Goal: Information Seeking & Learning: Learn about a topic

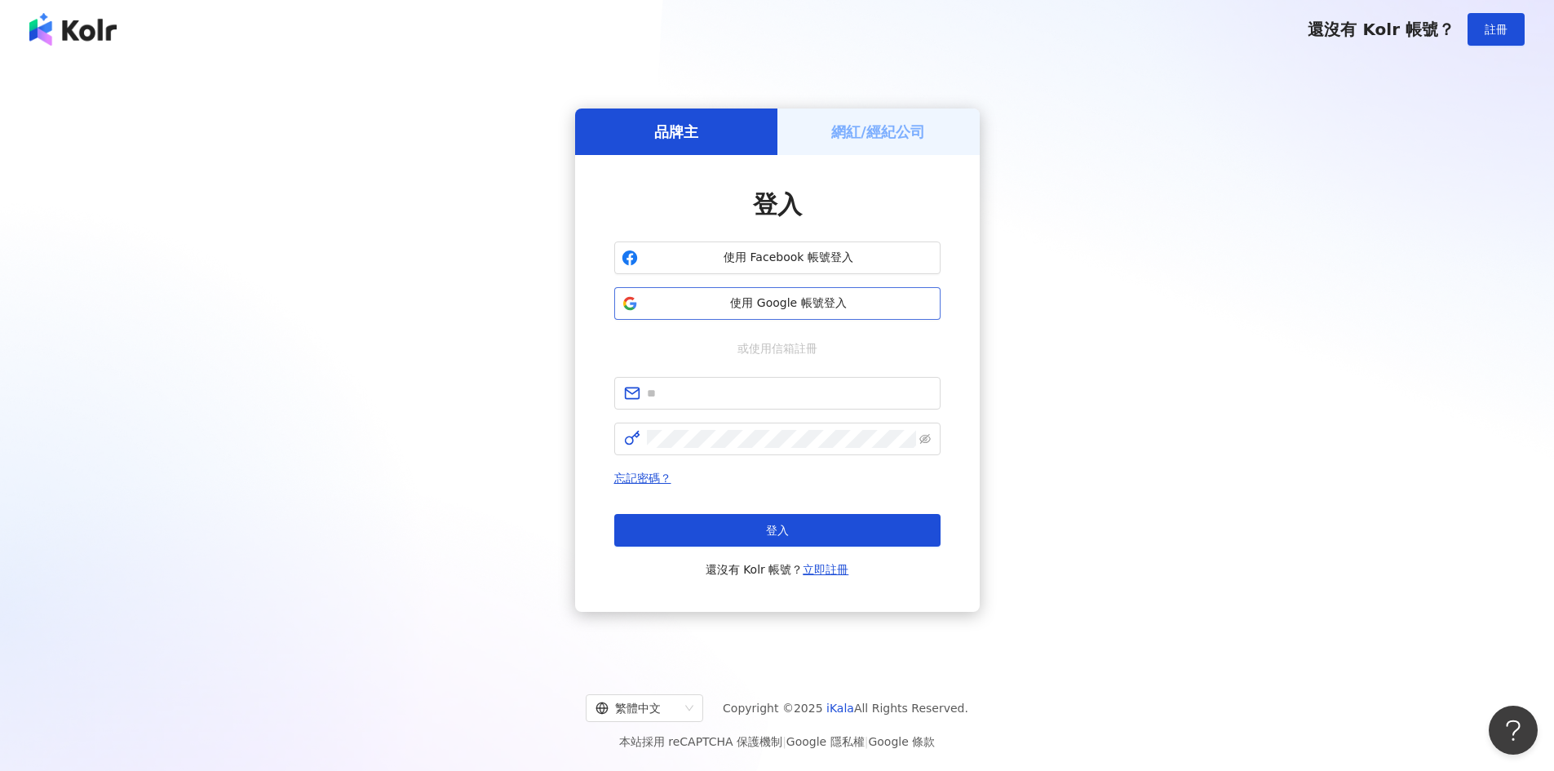
click at [758, 307] on span "使用 Google 帳號登入" at bounding box center [788, 303] width 289 height 16
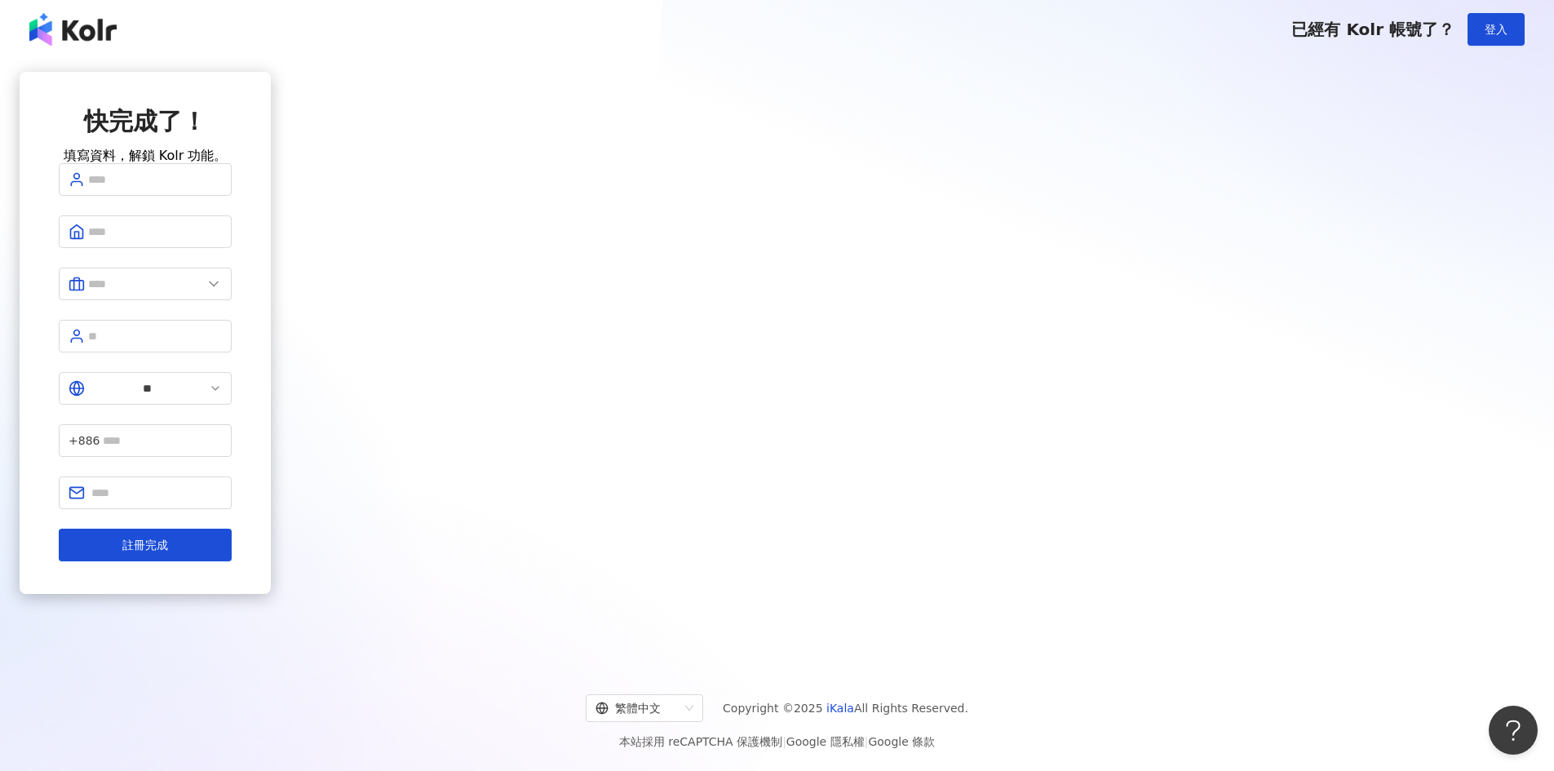
click at [271, 323] on div "快完成了！ 填寫資料，解鎖 Kolr 功能。 ** +886 註冊完成" at bounding box center [145, 360] width 251 height 577
click at [1512, 29] on button "登入" at bounding box center [1495, 29] width 57 height 33
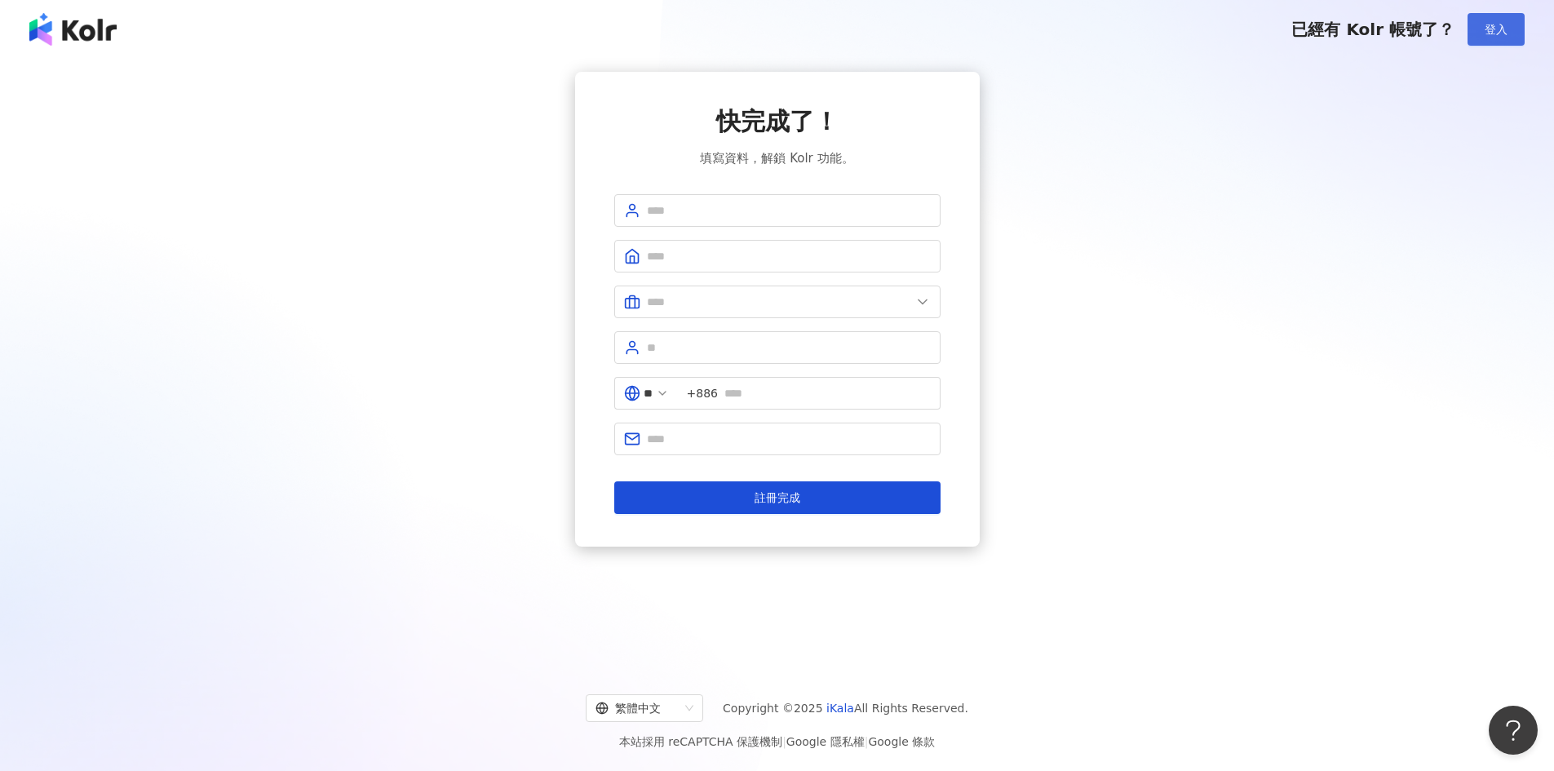
click at [1490, 27] on span "登入" at bounding box center [1495, 29] width 23 height 13
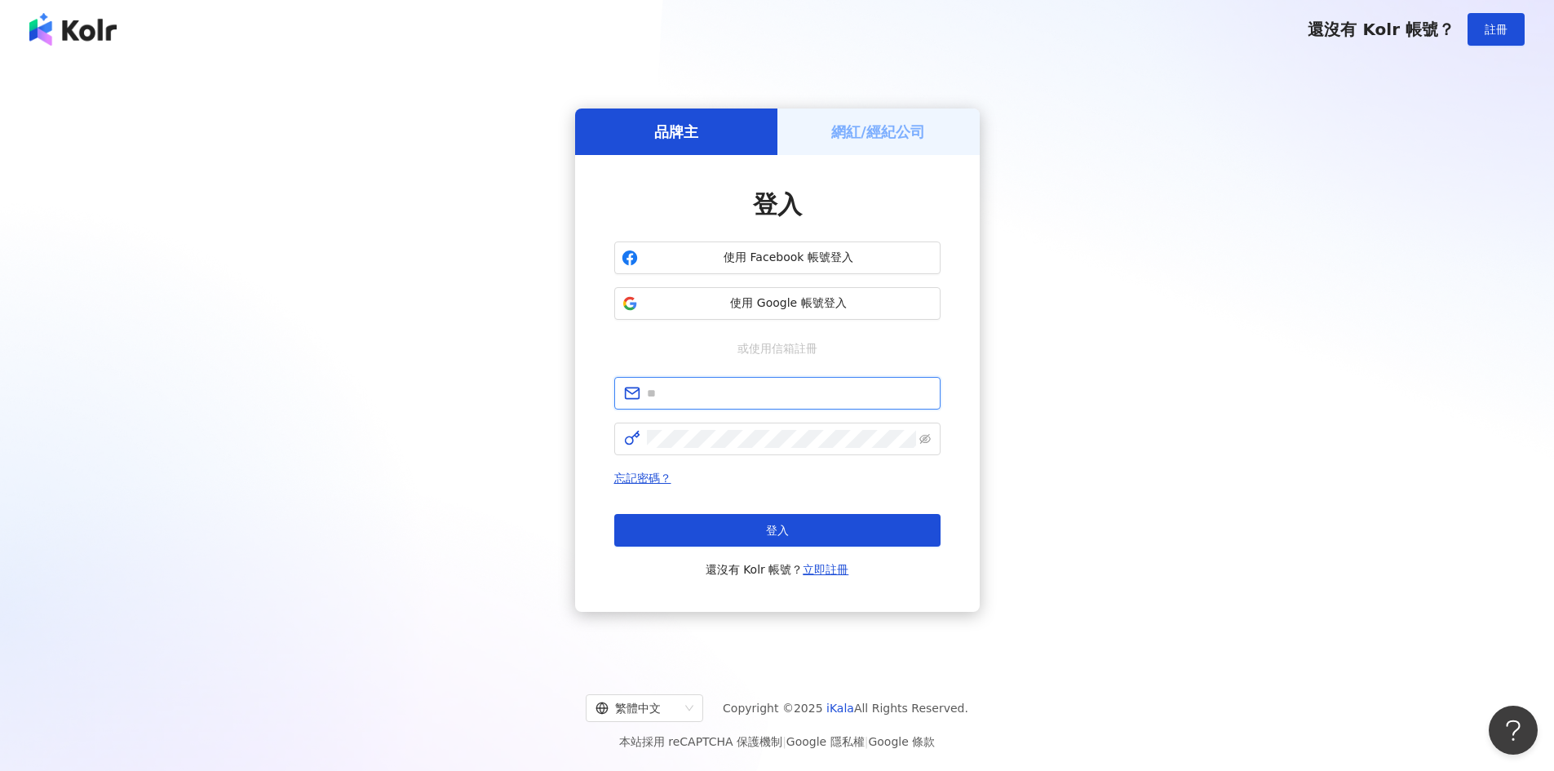
drag, startPoint x: 802, startPoint y: 390, endPoint x: 1217, endPoint y: 353, distance: 416.7
click at [802, 390] on input "text" at bounding box center [789, 393] width 284 height 18
type input "**********"
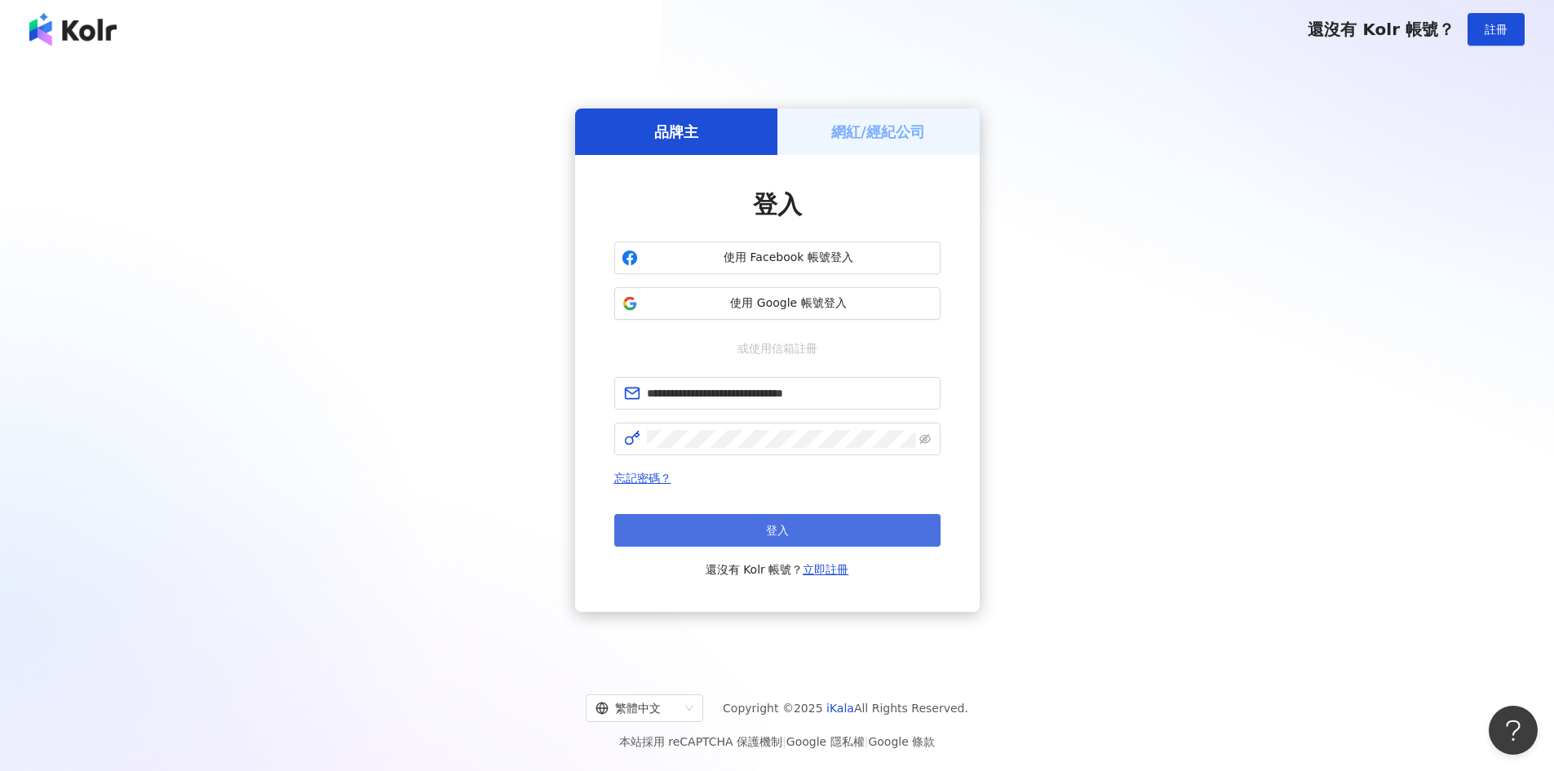
click at [769, 534] on span "登入" at bounding box center [777, 530] width 23 height 13
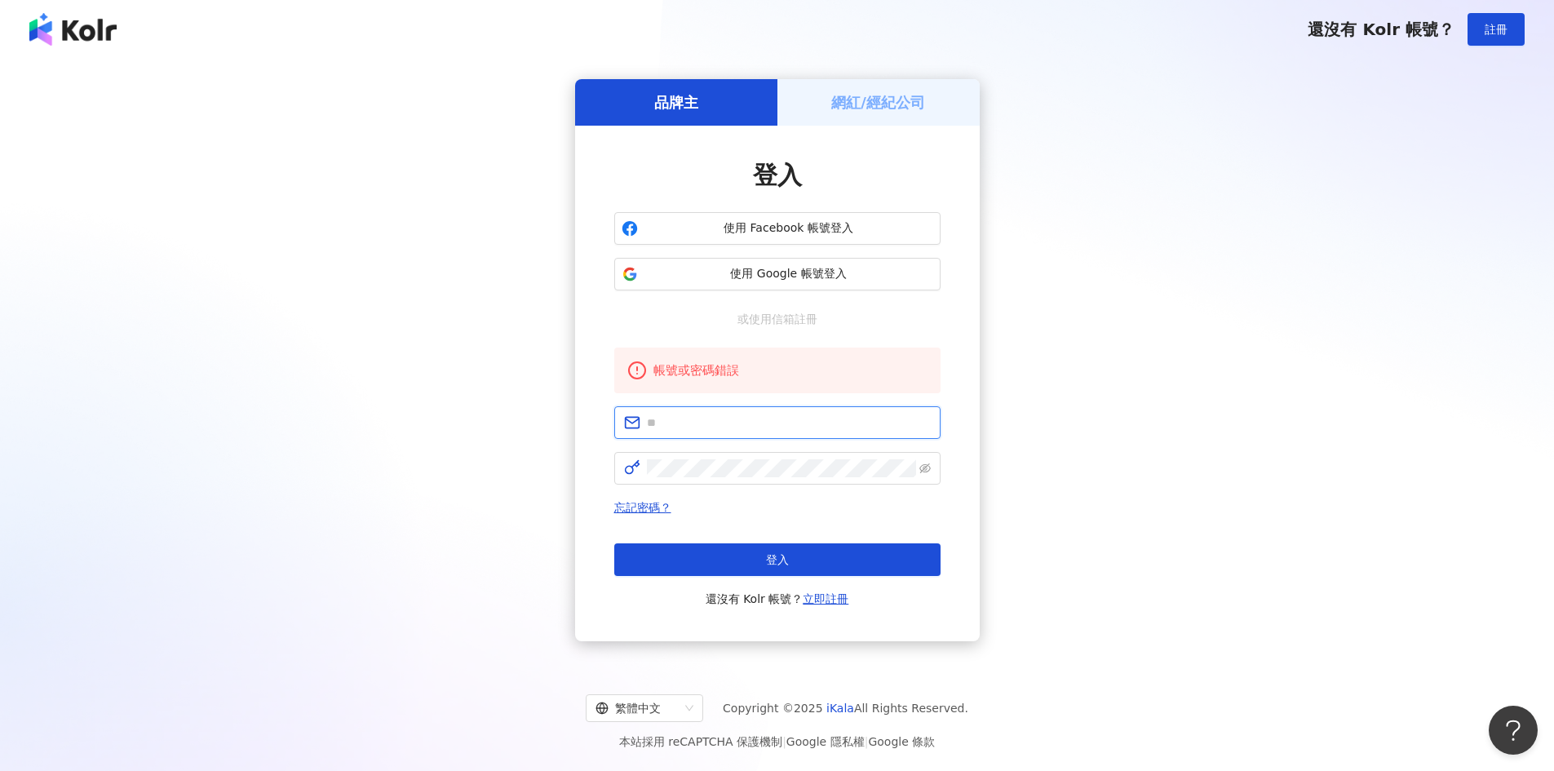
click at [751, 427] on input "text" at bounding box center [789, 422] width 284 height 18
type input "**********"
click at [716, 458] on span at bounding box center [777, 468] width 326 height 33
click at [924, 463] on icon "eye-invisible" at bounding box center [924, 467] width 11 height 11
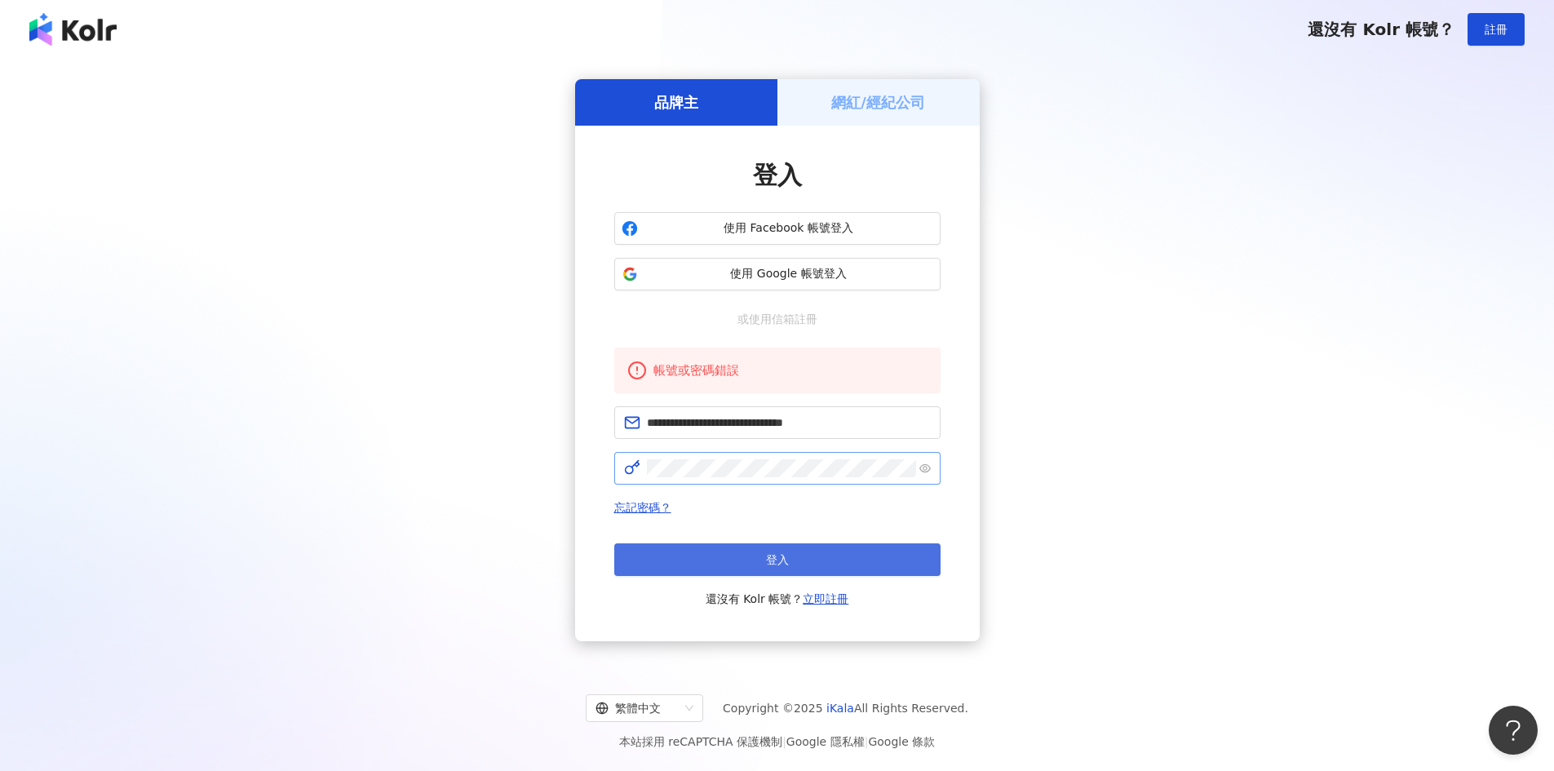
click at [792, 564] on button "登入" at bounding box center [777, 559] width 326 height 33
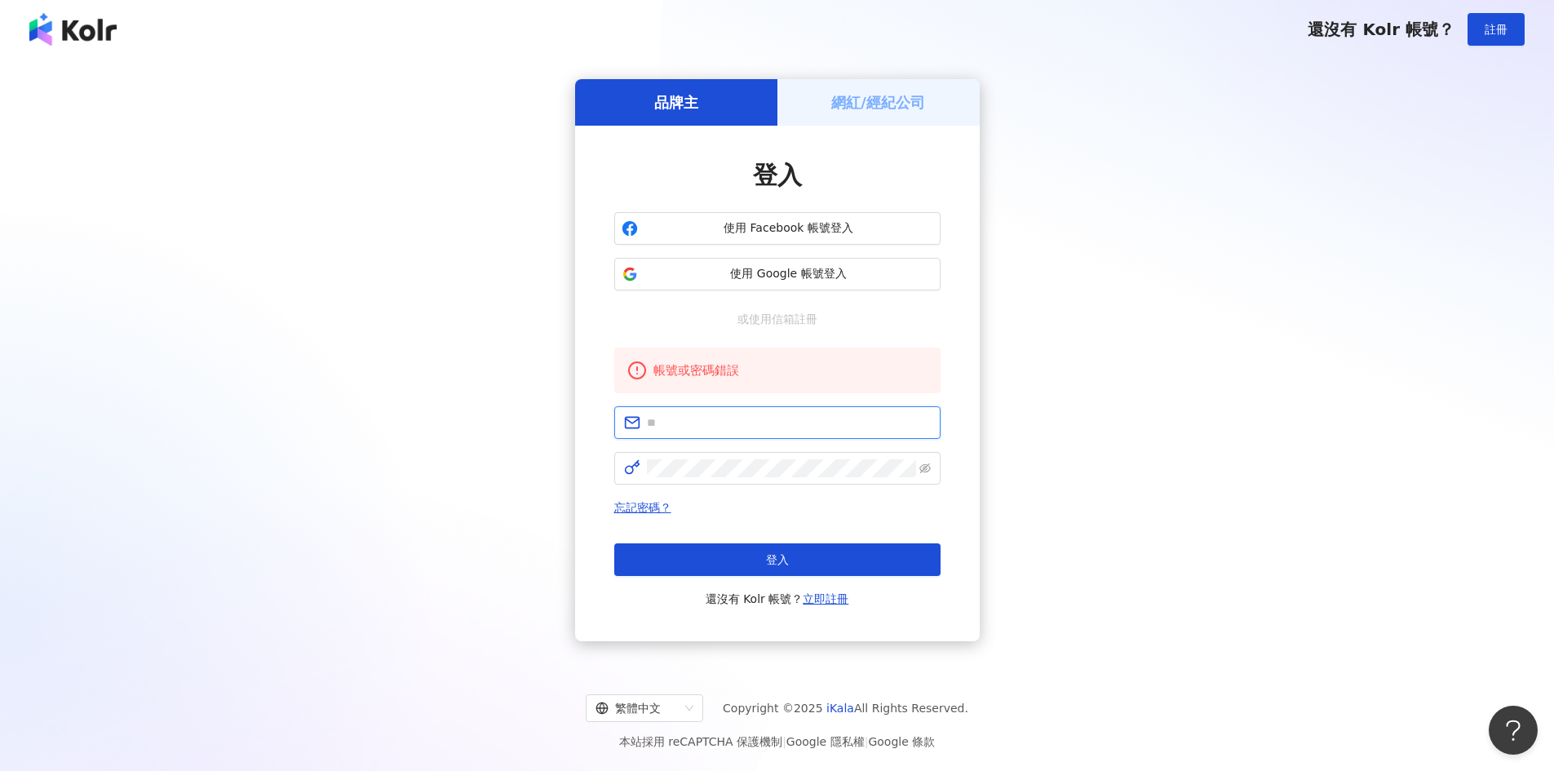
click at [792, 421] on input "text" at bounding box center [789, 422] width 284 height 18
type input "**********"
click at [635, 509] on link "忘記密碼？" at bounding box center [642, 507] width 57 height 13
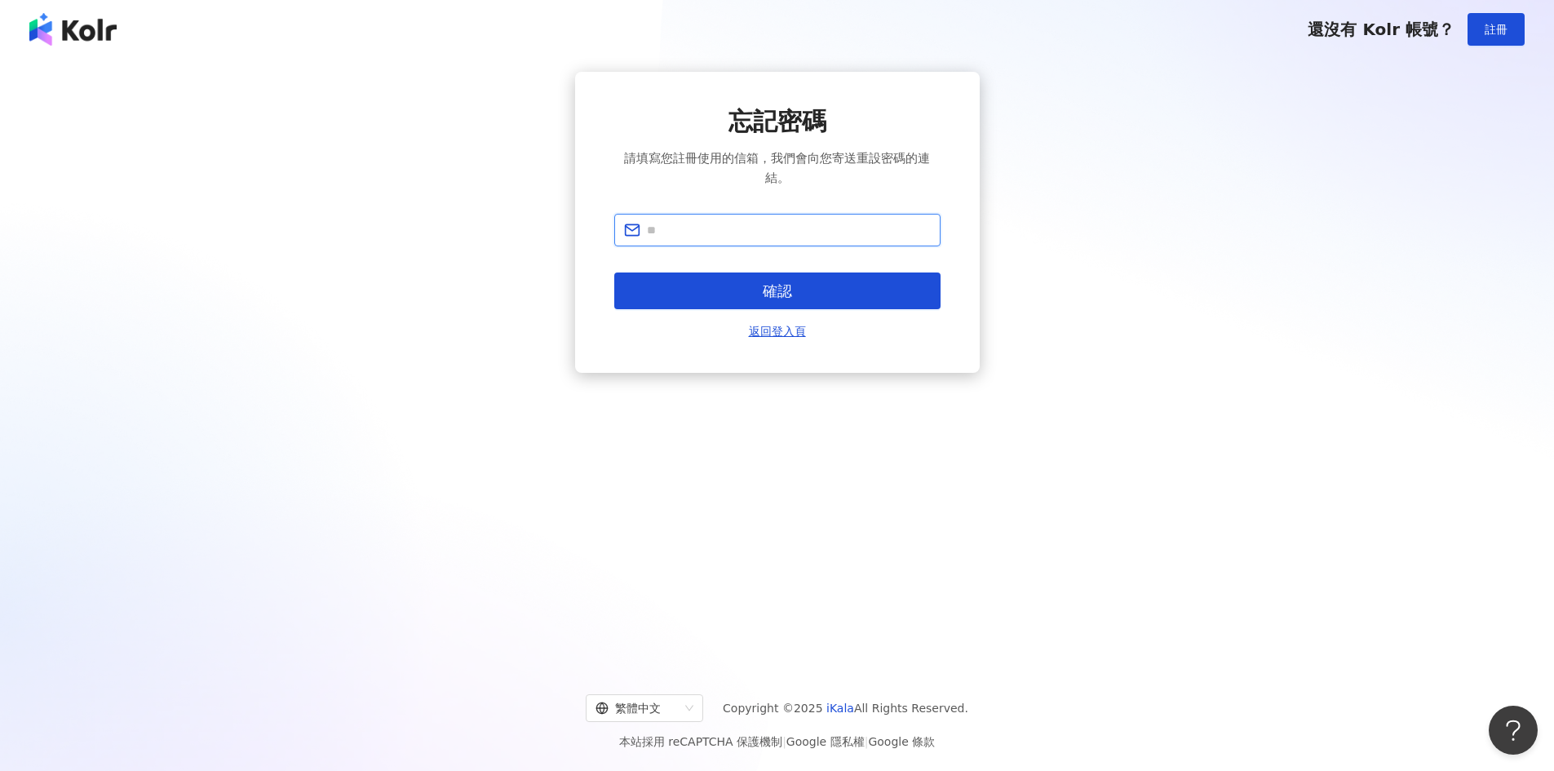
click at [736, 228] on input "text" at bounding box center [789, 230] width 284 height 18
type input "**********"
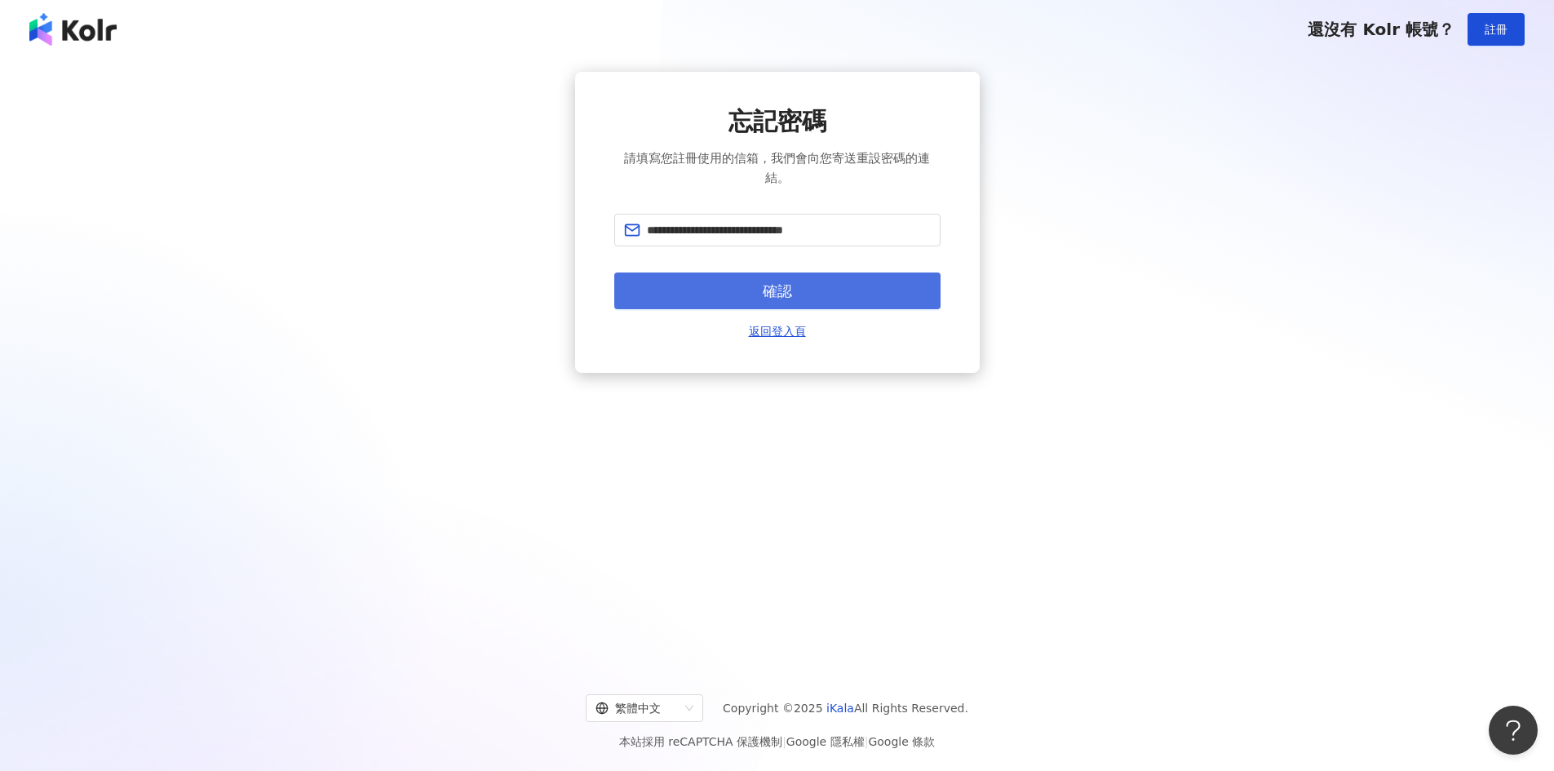
click at [781, 287] on span "確認" at bounding box center [776, 291] width 29 height 18
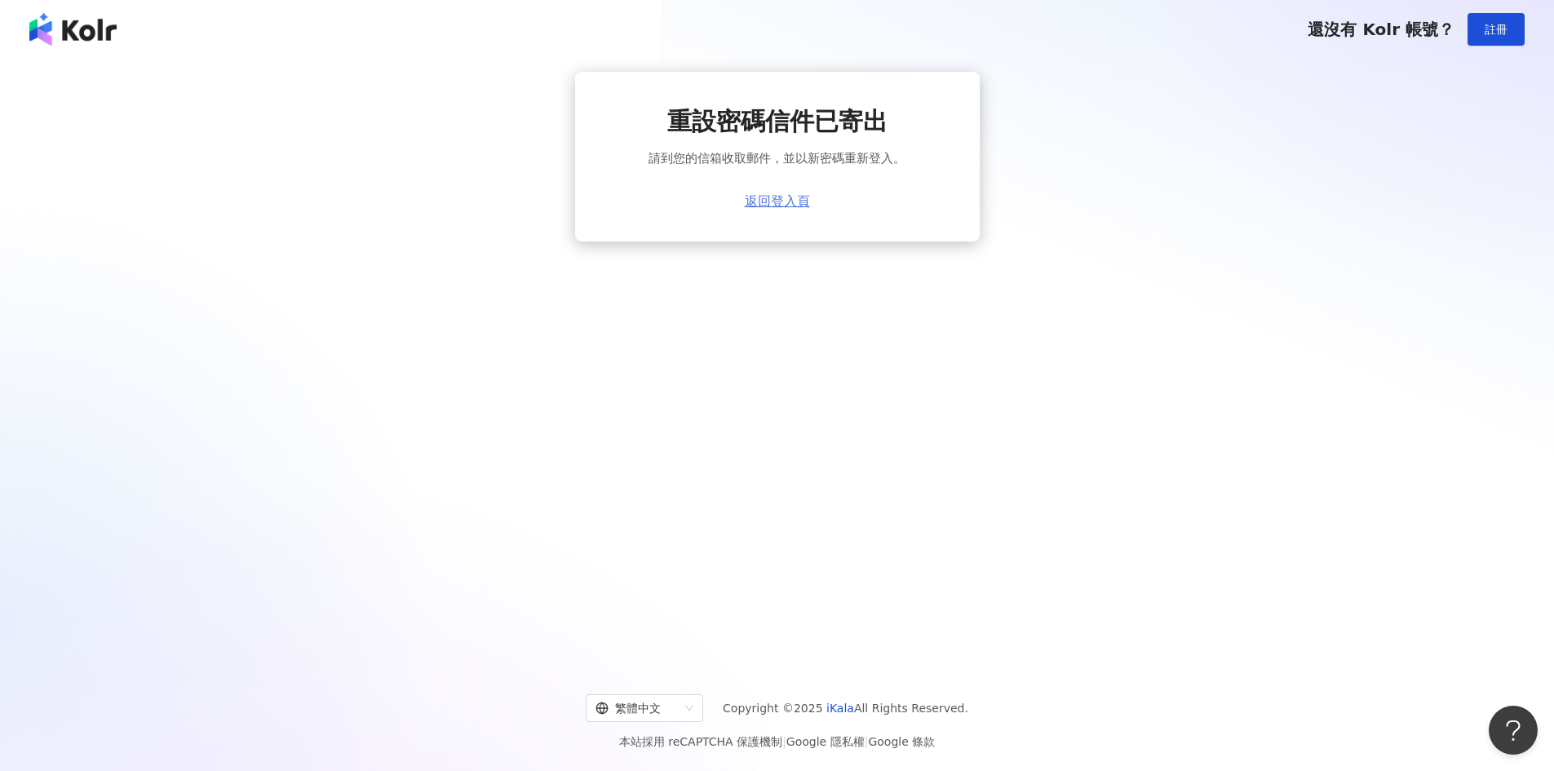
click at [776, 202] on link "返回登入頁" at bounding box center [777, 201] width 65 height 15
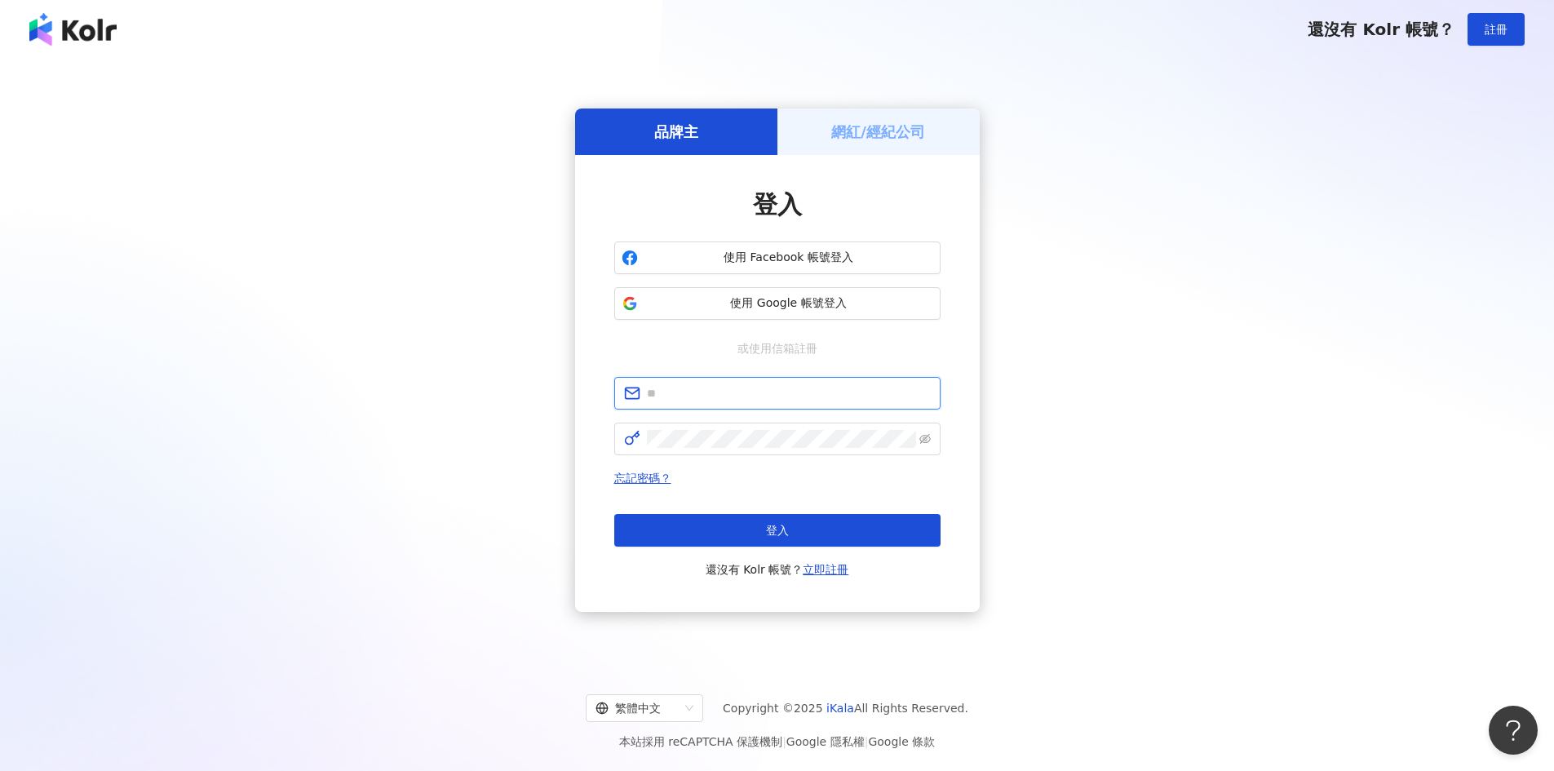
click at [733, 394] on input "text" at bounding box center [789, 393] width 284 height 18
type input "**********"
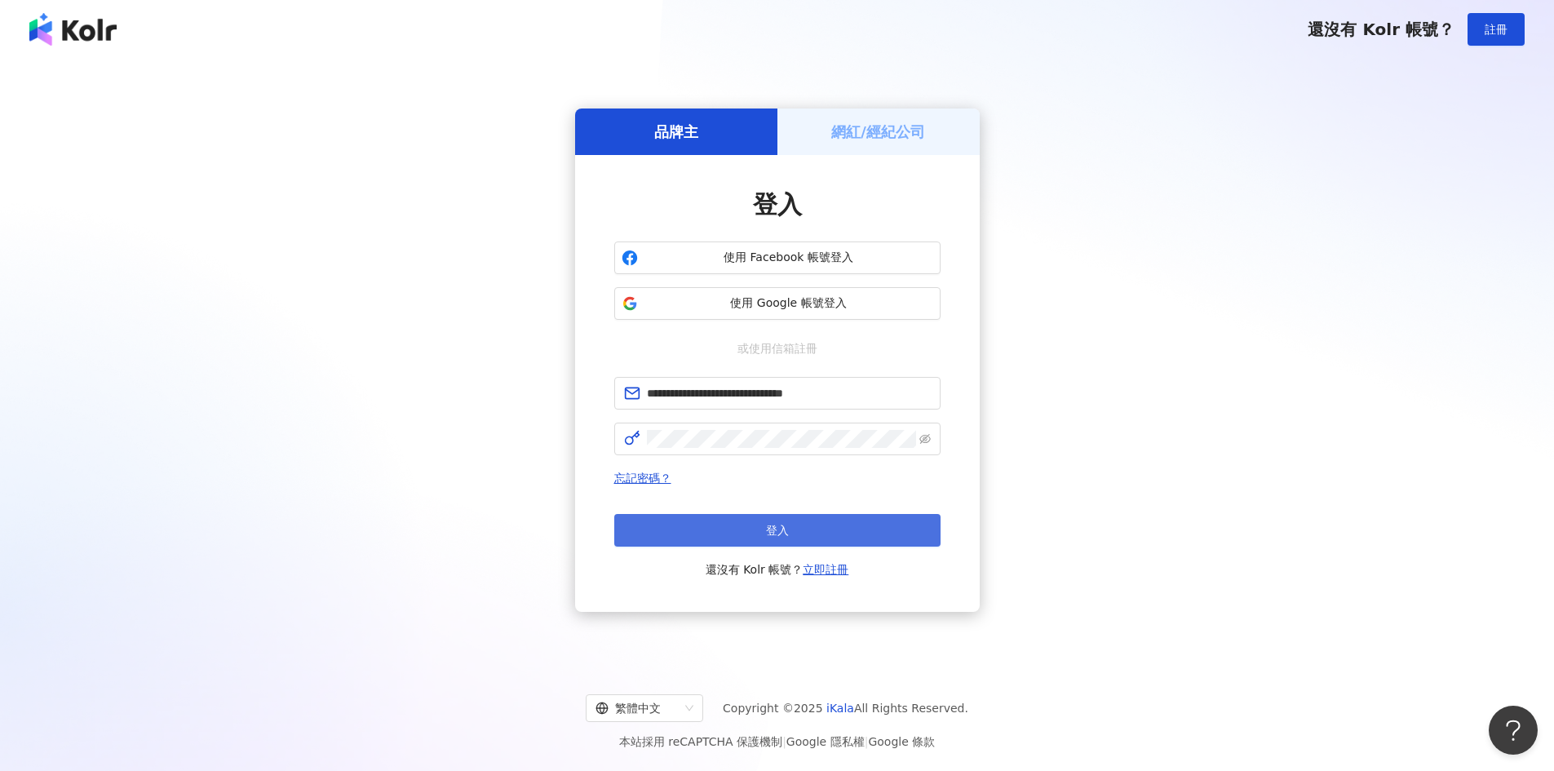
click at [767, 525] on span "登入" at bounding box center [777, 530] width 23 height 13
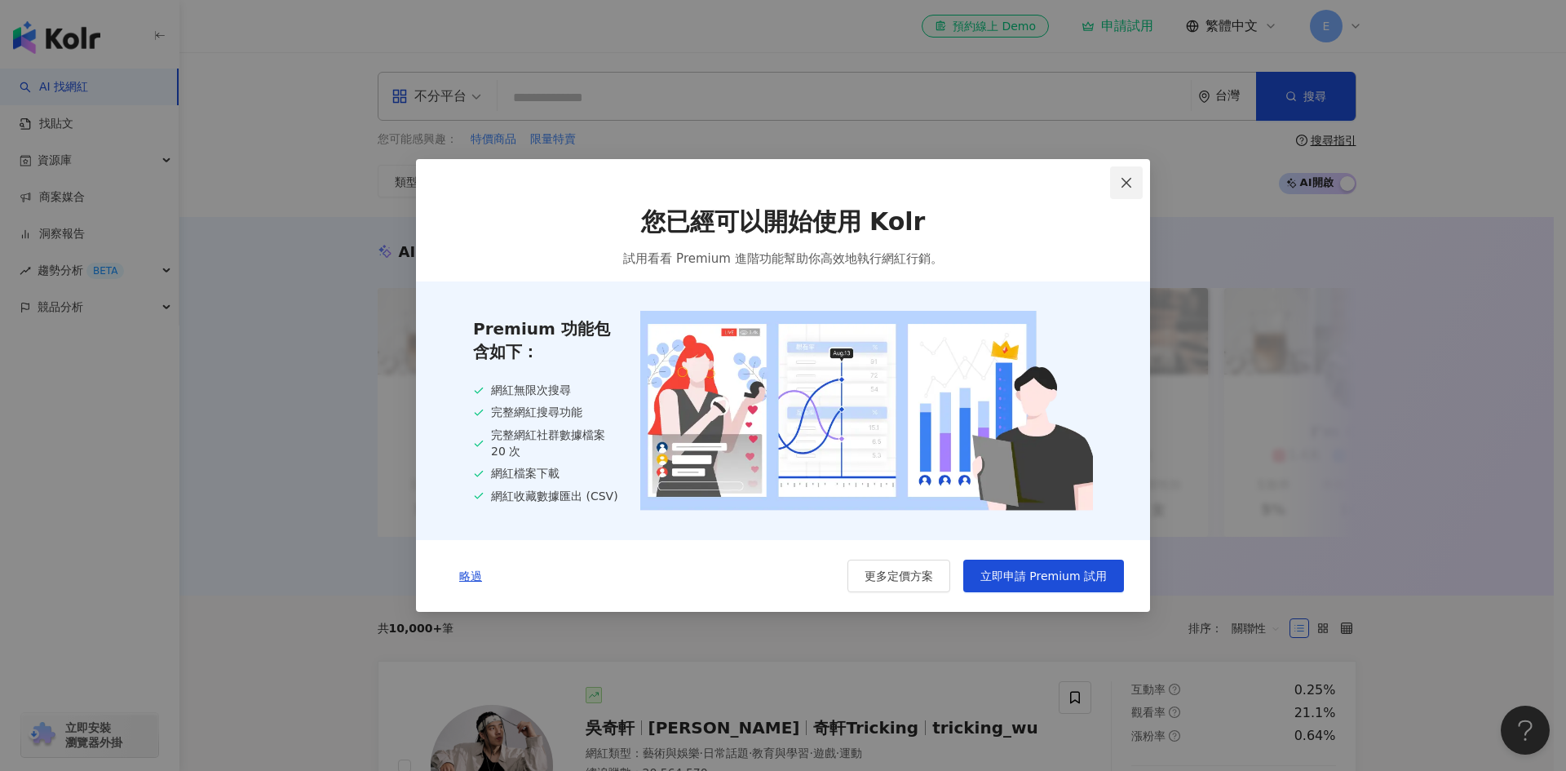
click at [1123, 179] on icon "close" at bounding box center [1126, 182] width 13 height 13
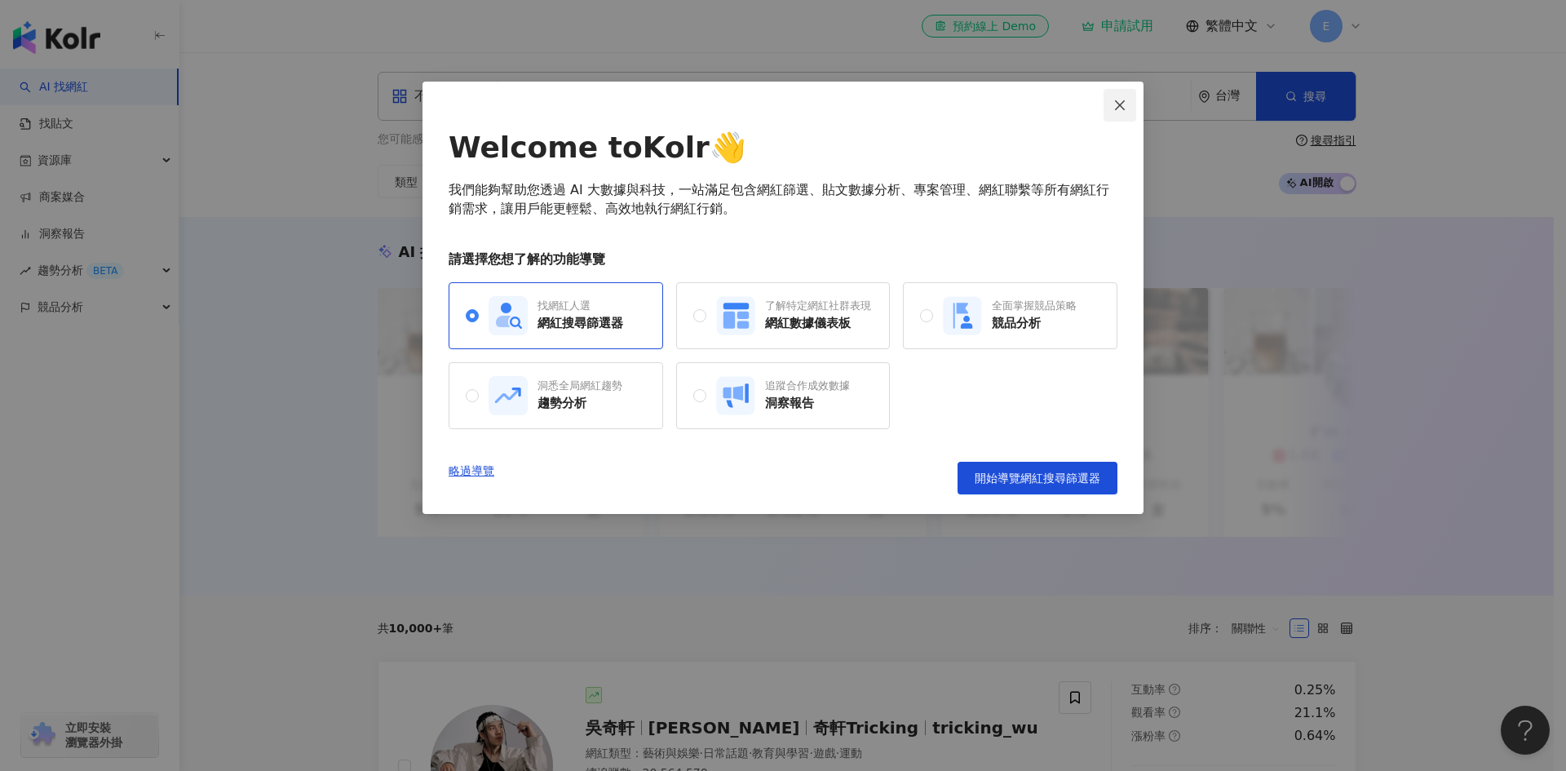
click at [1122, 104] on icon "close" at bounding box center [1120, 104] width 10 height 10
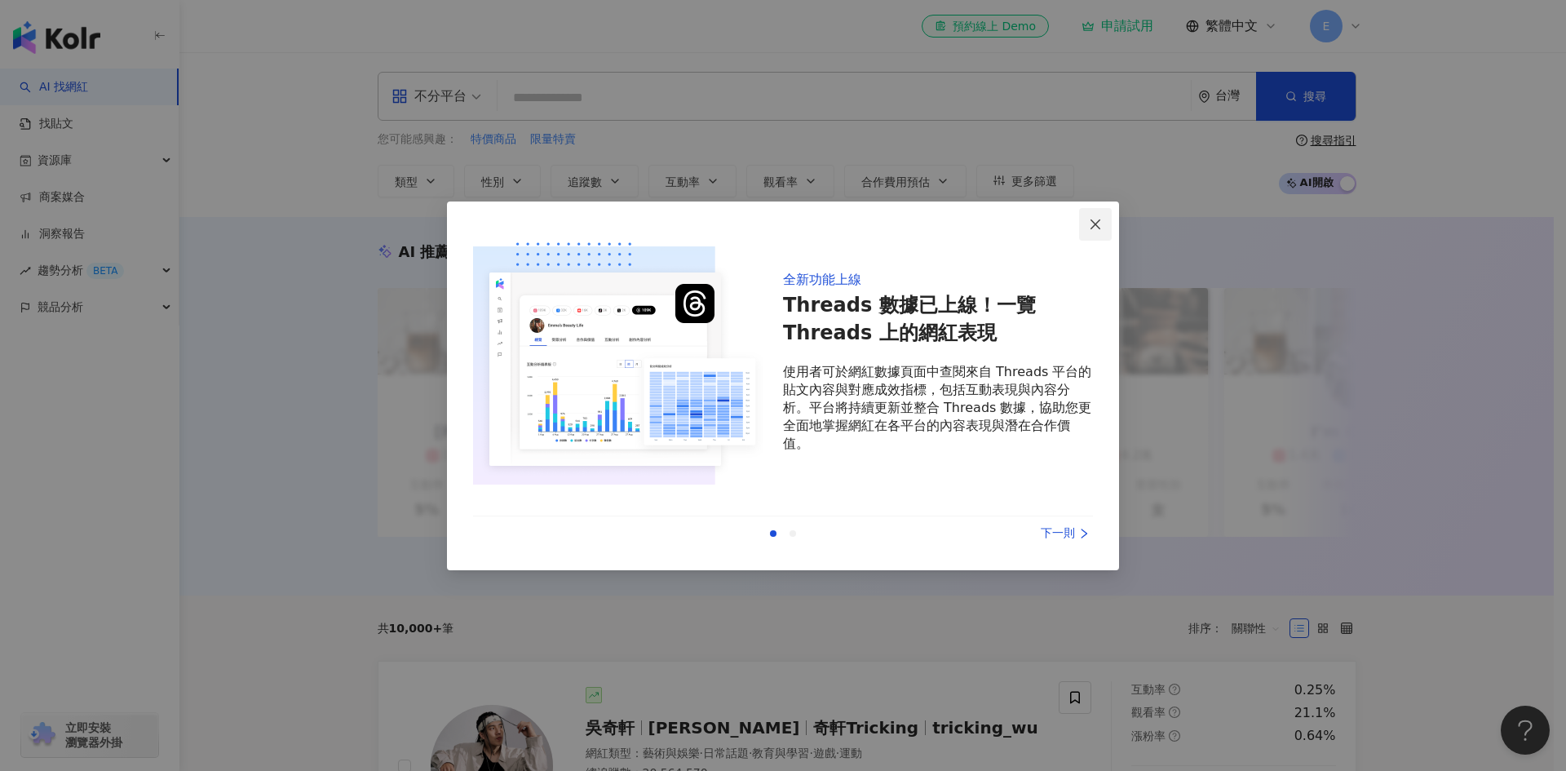
click at [1103, 224] on span "Close" at bounding box center [1095, 224] width 33 height 13
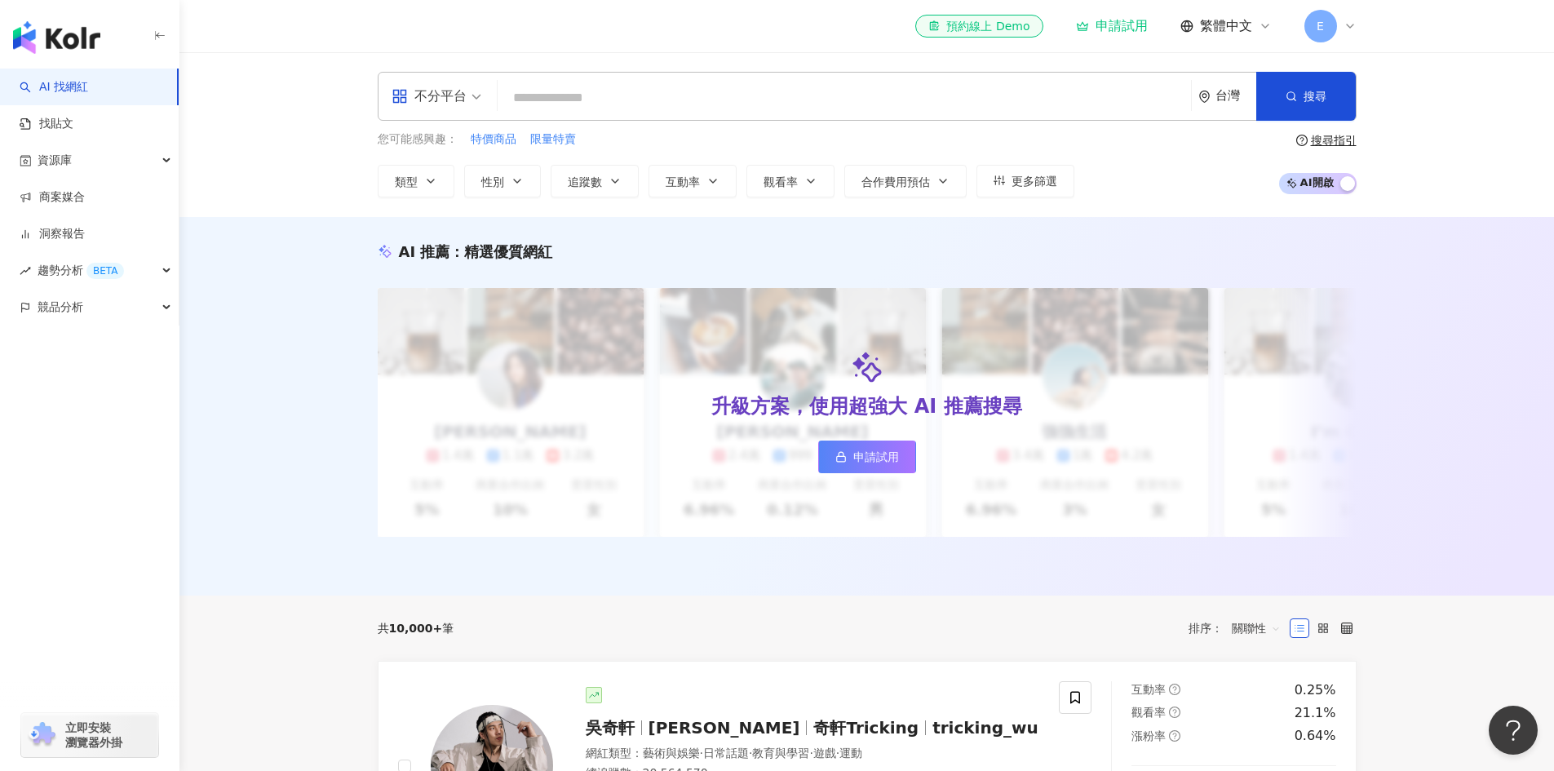
click at [1324, 21] on span "E" at bounding box center [1320, 26] width 33 height 33
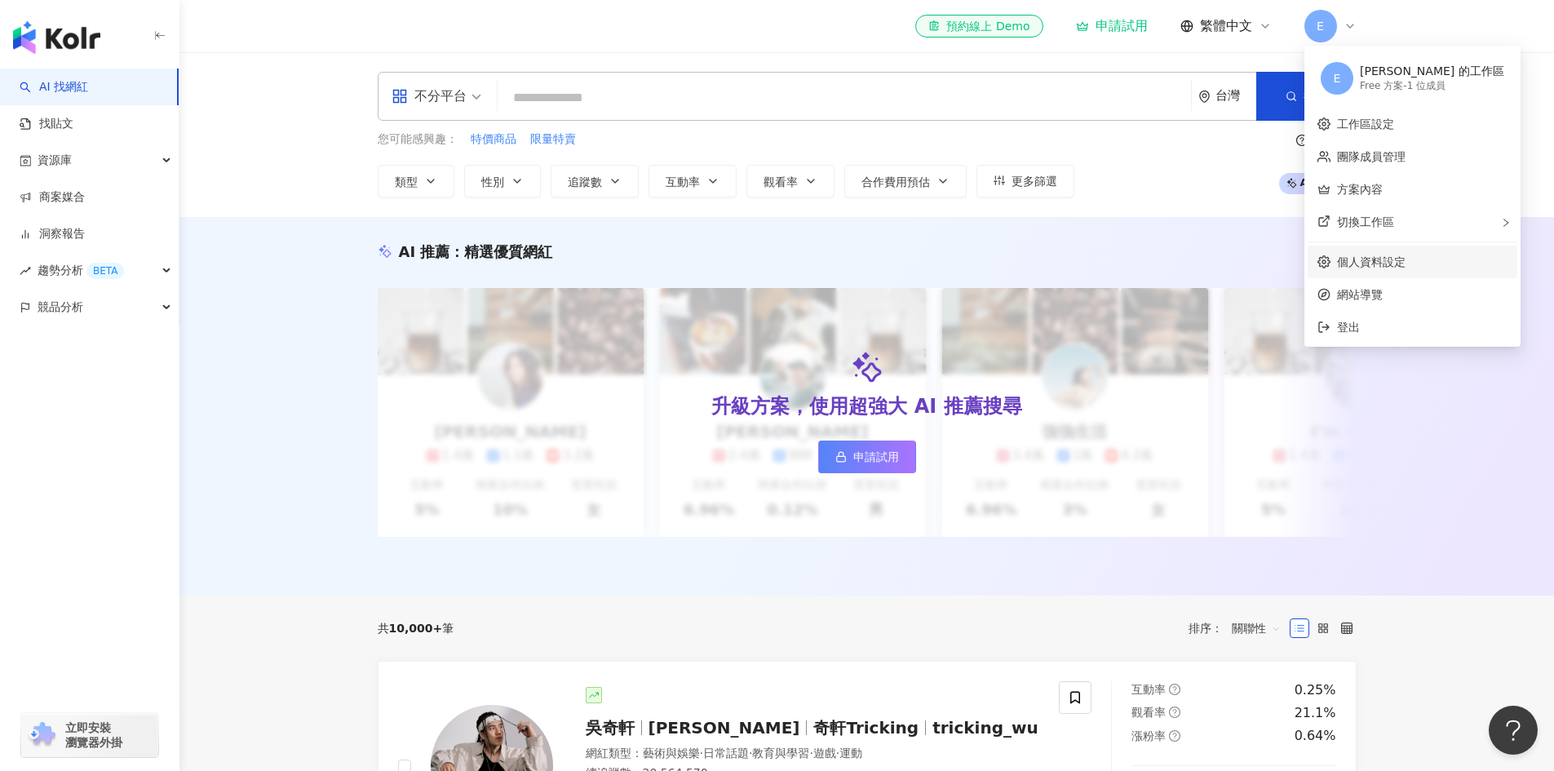
click at [1373, 267] on link "個人資料設定" at bounding box center [1371, 261] width 69 height 13
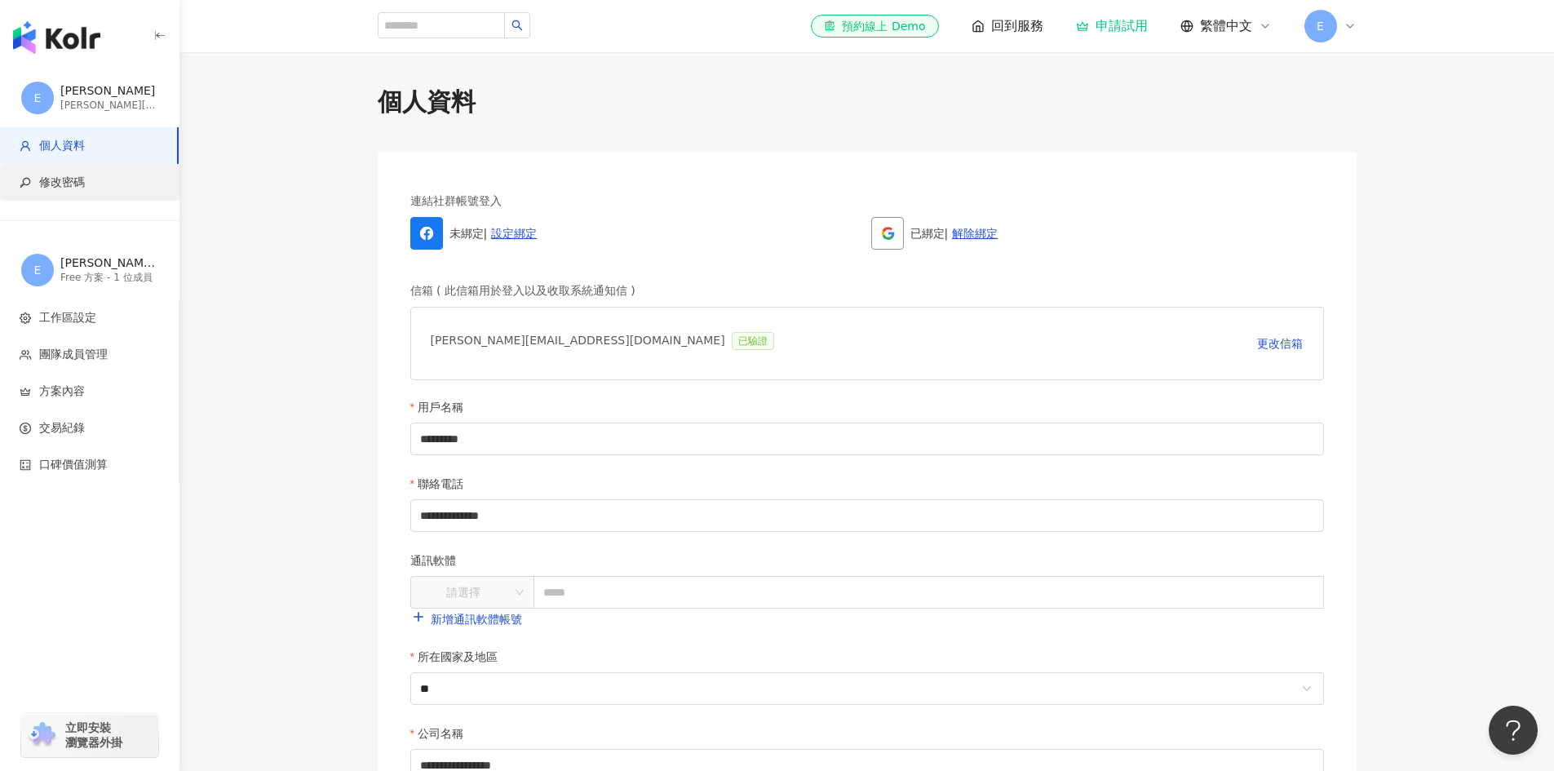
click at [71, 179] on span "修改密碼" at bounding box center [62, 183] width 46 height 16
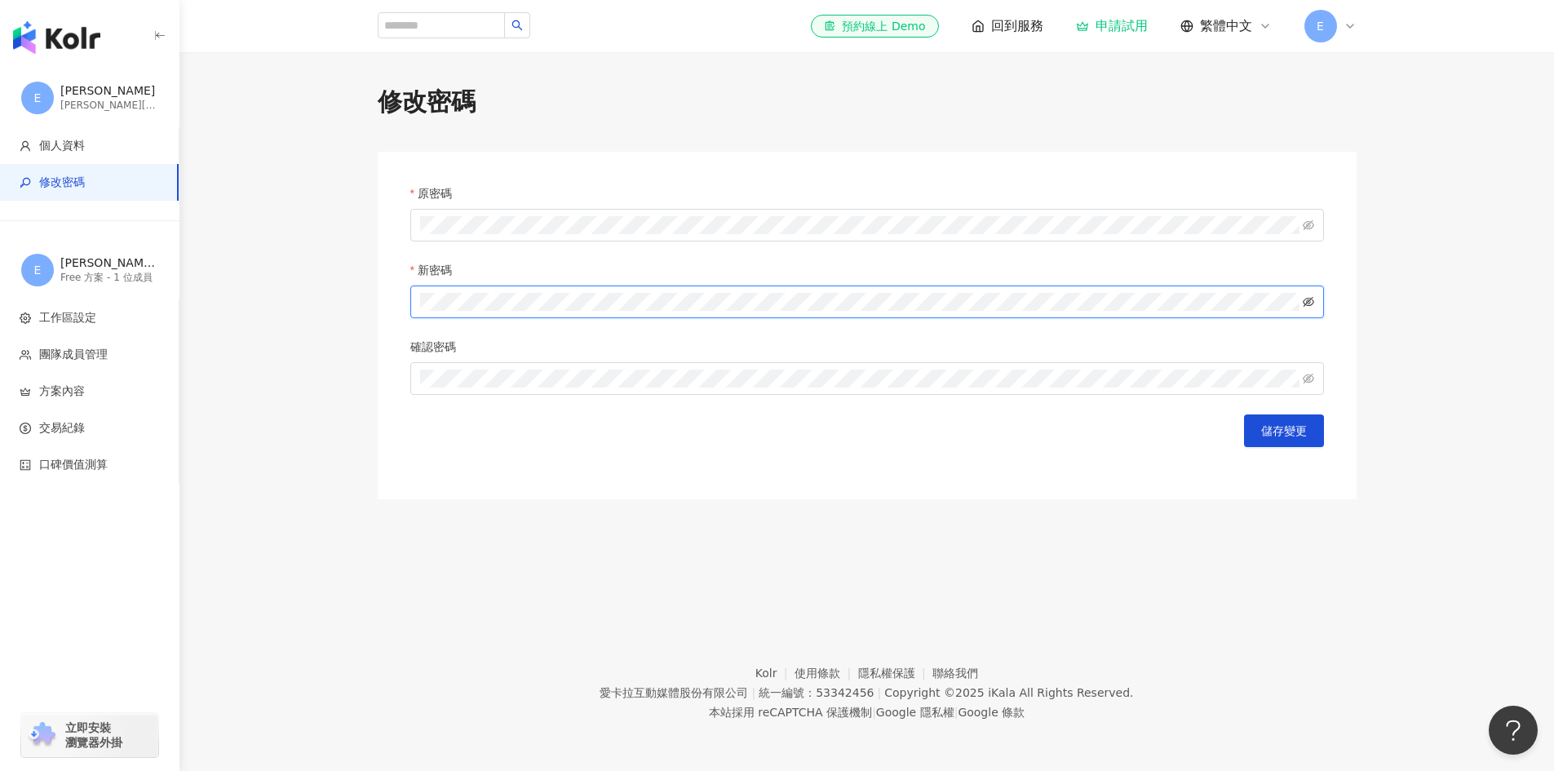
click at [1308, 302] on icon "eye-invisible" at bounding box center [1307, 302] width 11 height 10
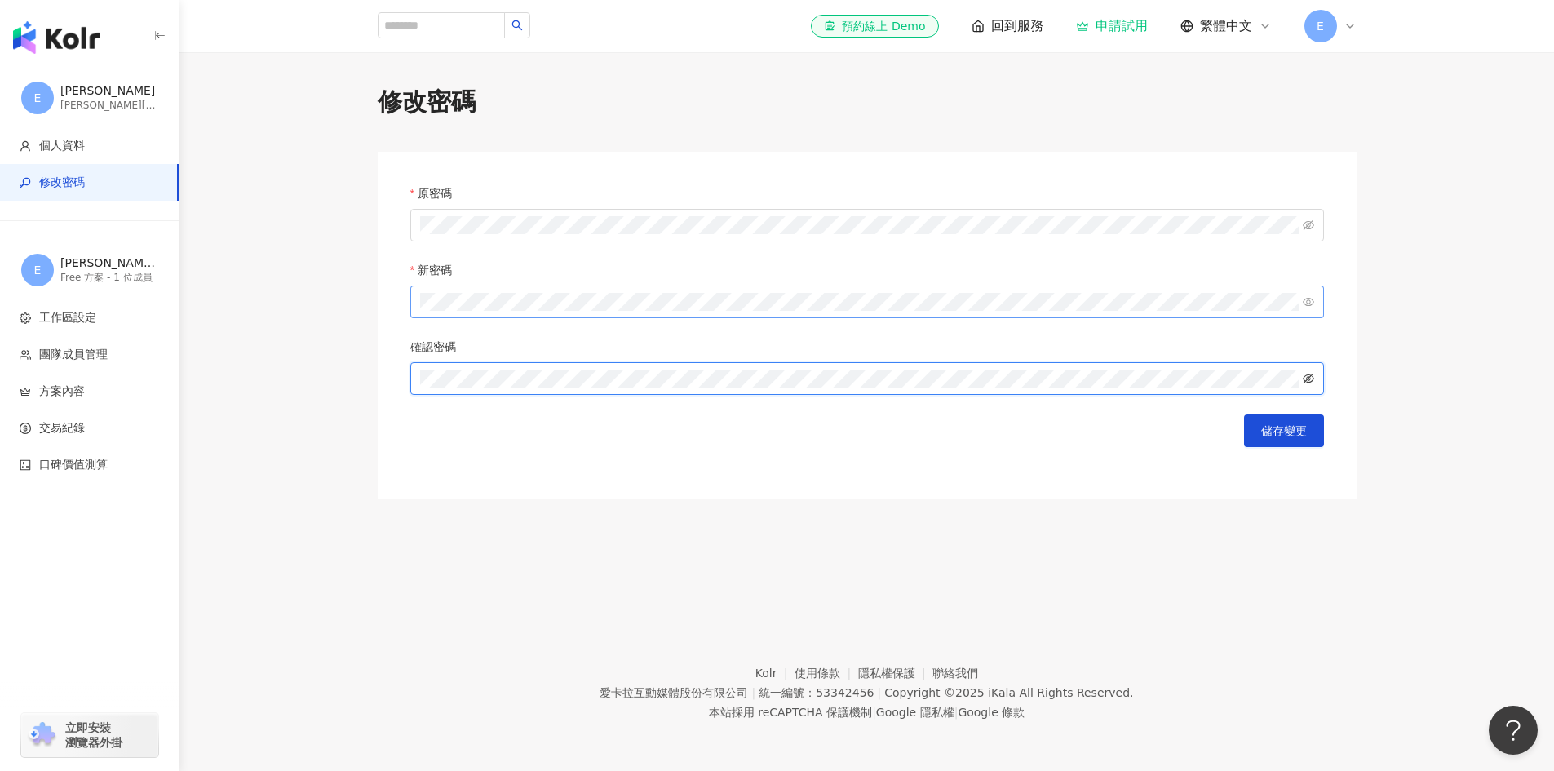
click at [1310, 377] on icon "eye-invisible" at bounding box center [1307, 378] width 11 height 10
click at [1273, 435] on span "儲存變更" at bounding box center [1284, 430] width 46 height 13
click at [1331, 26] on span "E" at bounding box center [1320, 26] width 33 height 33
click at [1335, 87] on span "E" at bounding box center [1336, 78] width 33 height 33
click at [1160, 99] on div "修改密碼" at bounding box center [867, 102] width 979 height 34
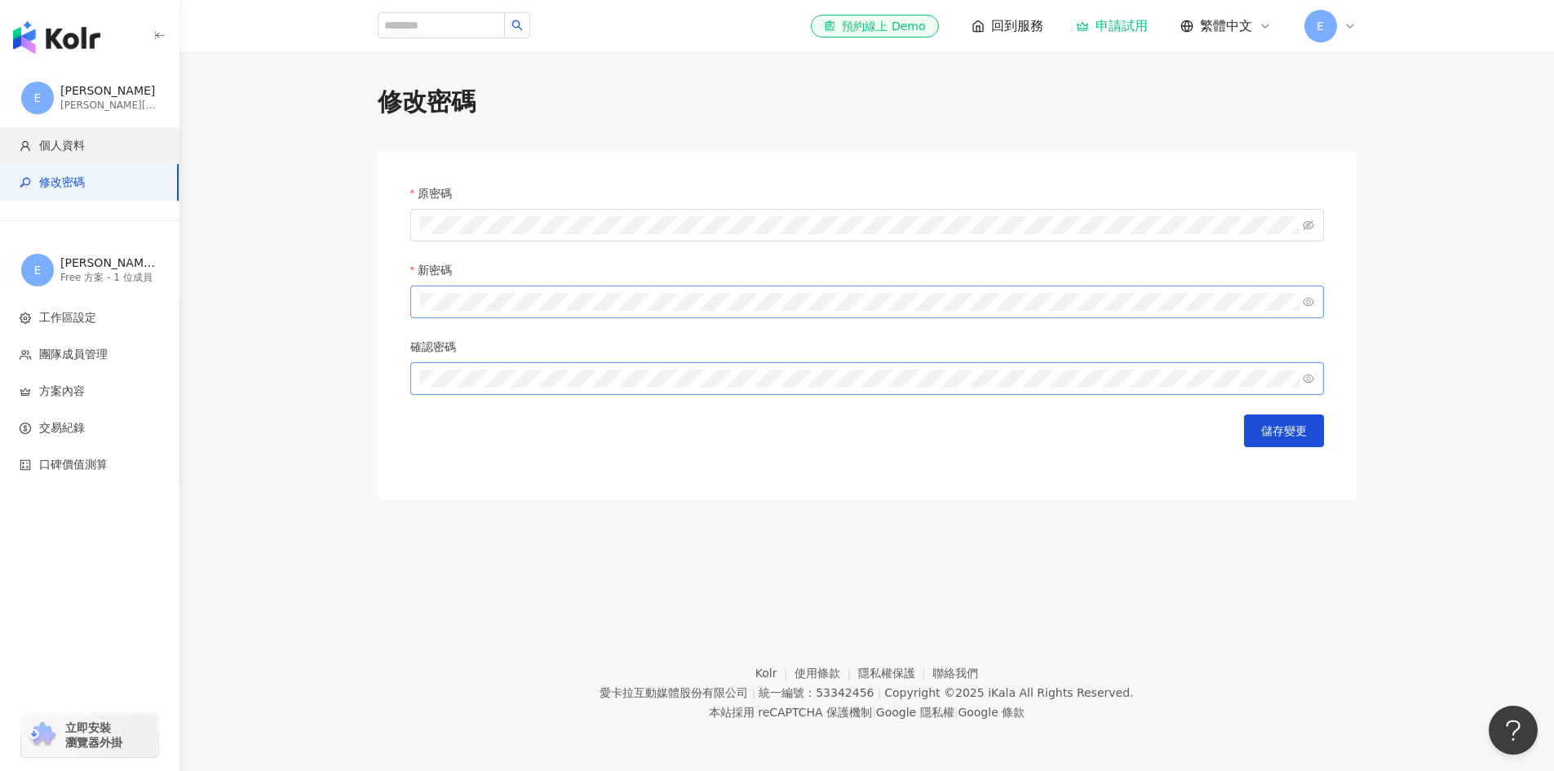
click at [50, 141] on span "個人資料" at bounding box center [62, 146] width 46 height 16
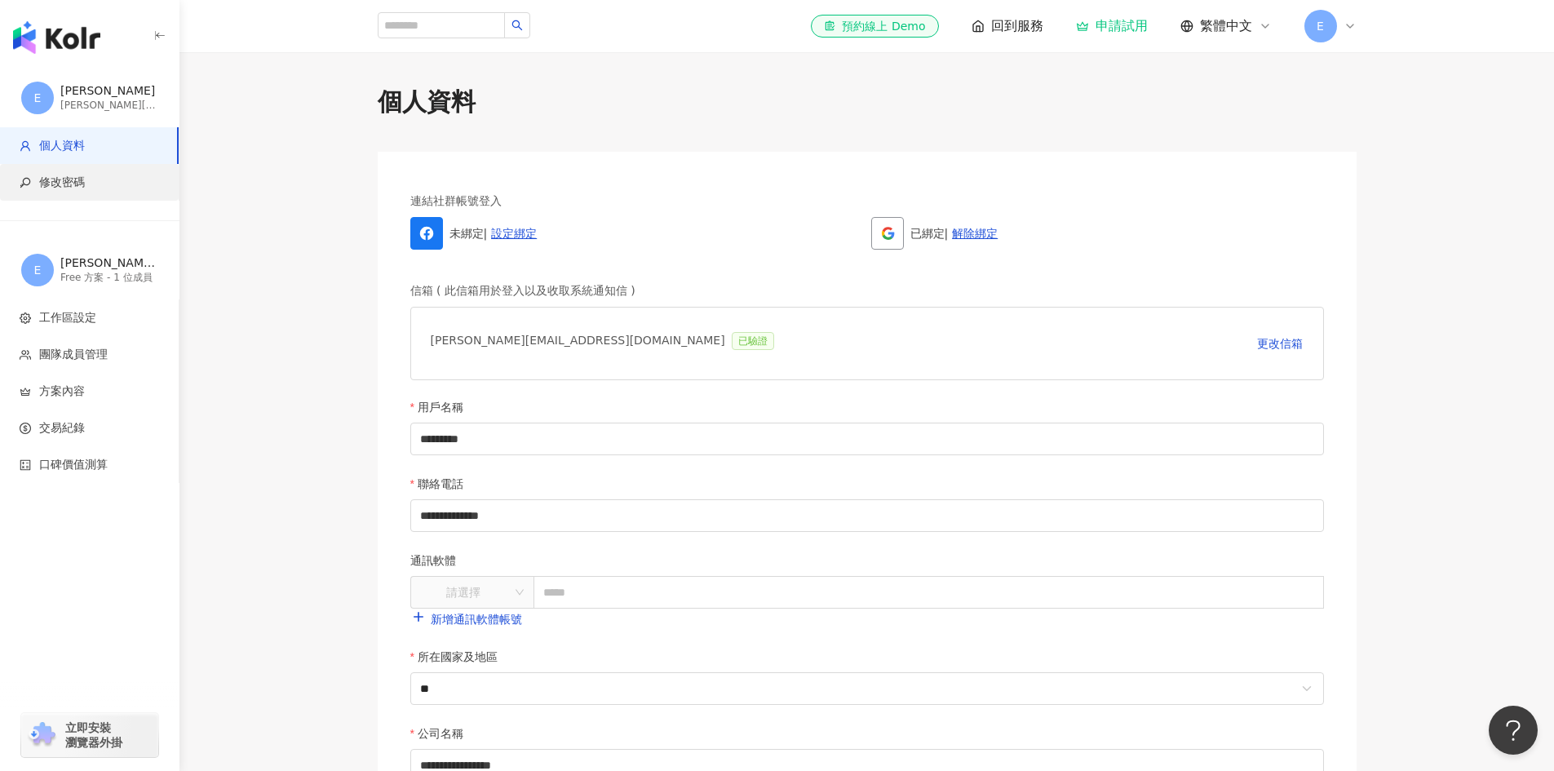
click at [62, 173] on li "修改密碼" at bounding box center [89, 182] width 179 height 37
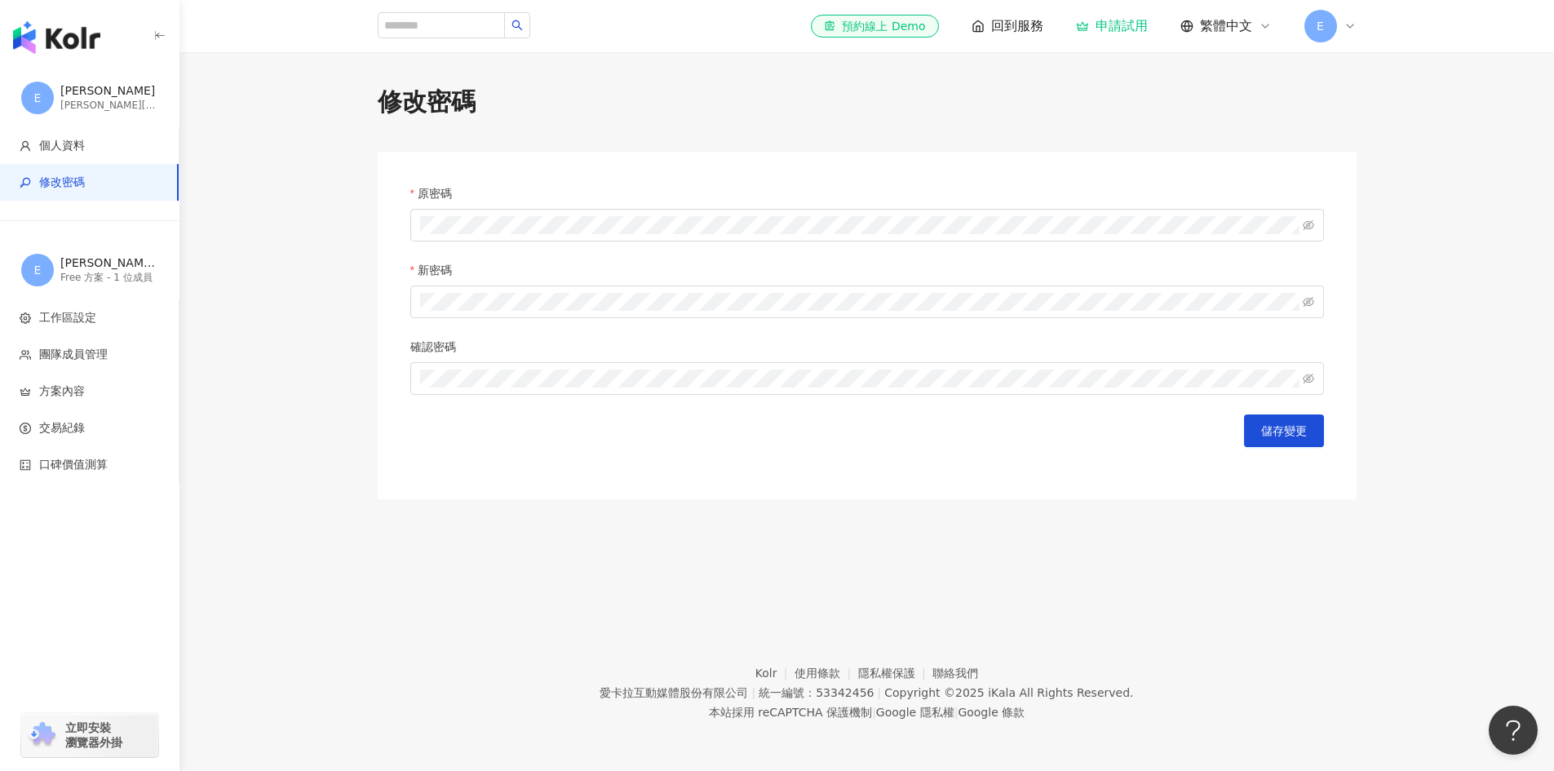
click at [1503, 148] on main "修改密碼 原密碼 新密碼 確認密碼 儲存變更" at bounding box center [866, 292] width 1374 height 414
click at [76, 312] on span "工作區設定" at bounding box center [67, 318] width 57 height 16
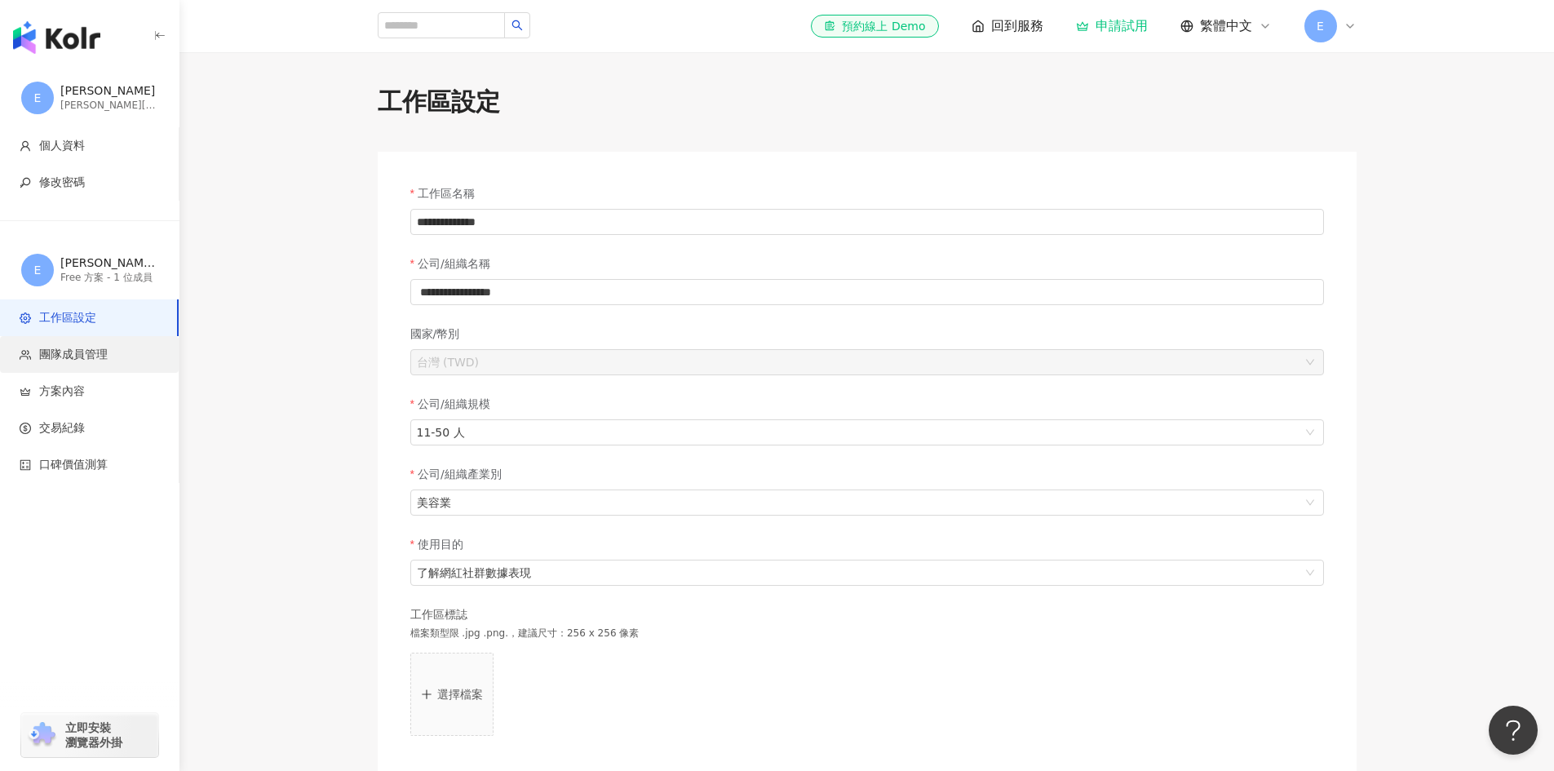
click at [92, 354] on span "團隊成員管理" at bounding box center [73, 355] width 69 height 16
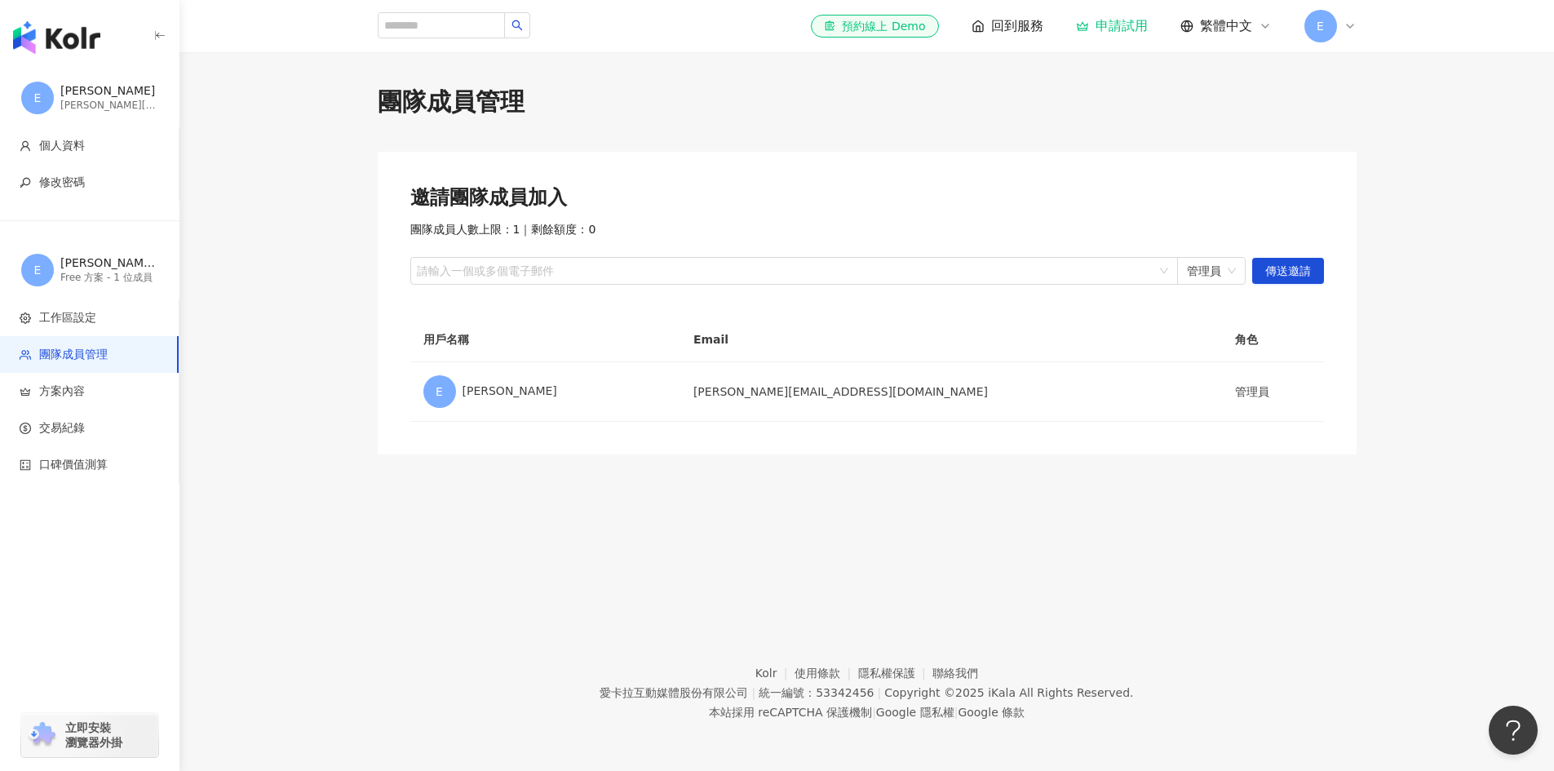
click at [60, 46] on img "button" at bounding box center [56, 37] width 87 height 33
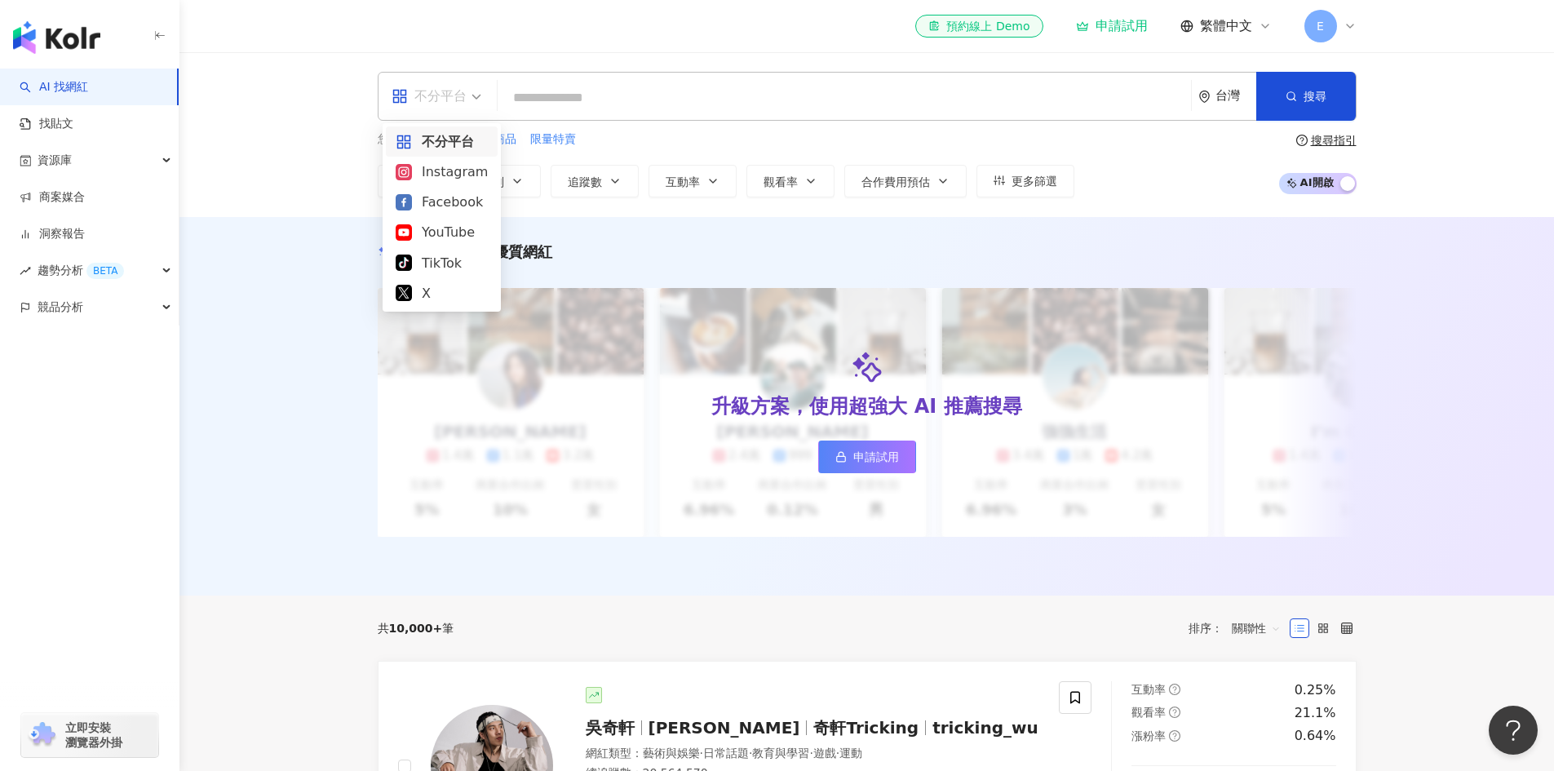
click at [397, 99] on icon "appstore" at bounding box center [399, 96] width 16 height 16
click at [612, 94] on input "search" at bounding box center [844, 97] width 680 height 31
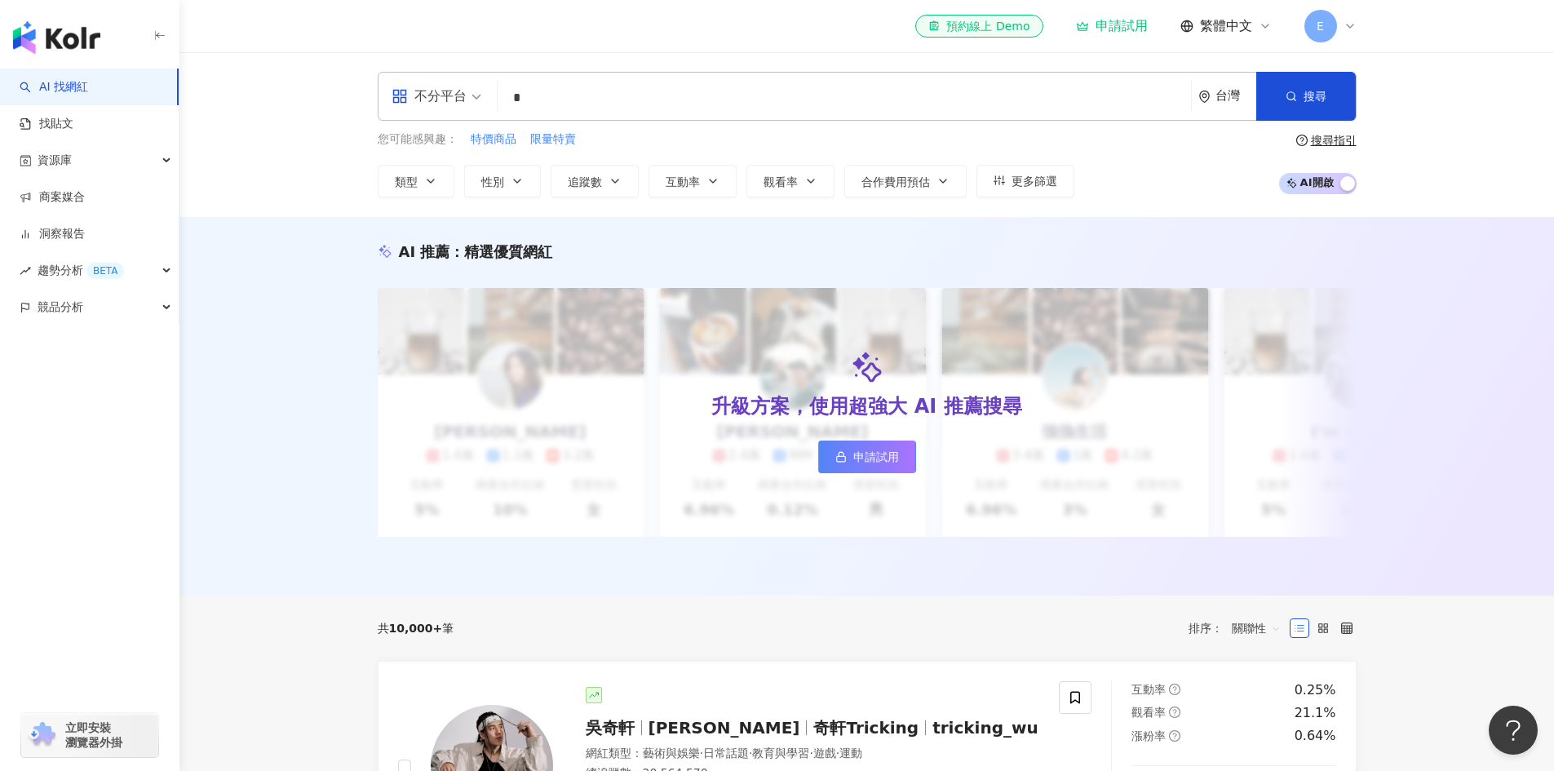
type input "*"
click at [1328, 95] on button "搜尋" at bounding box center [1305, 96] width 99 height 49
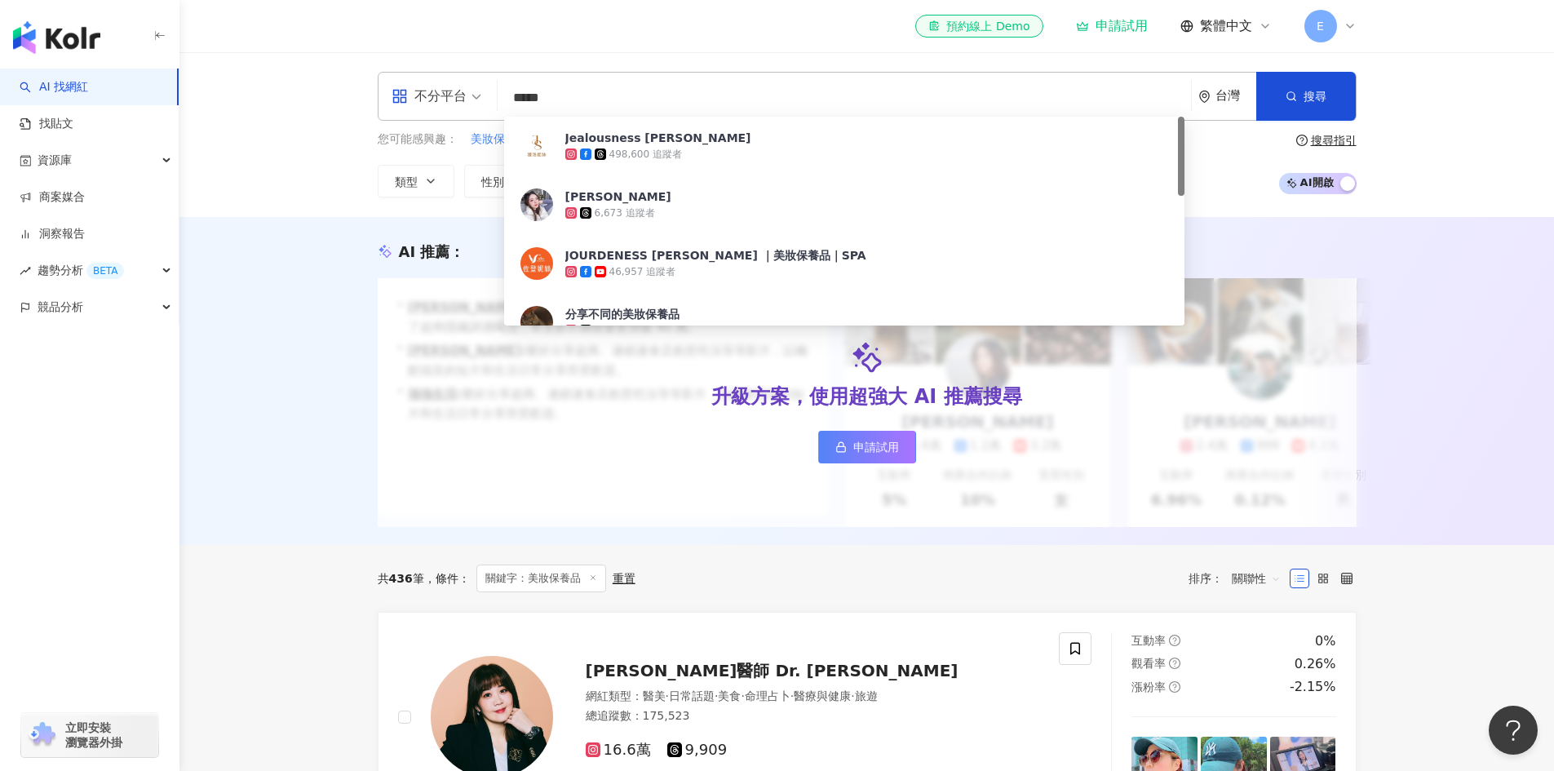
click at [1518, 134] on div "不分平台 ***** 台灣 搜尋 07a19694-b01b-4dfd-934b-f53a89de12ac Jealousness 婕洛妮絲 498,600 …" at bounding box center [866, 134] width 1374 height 165
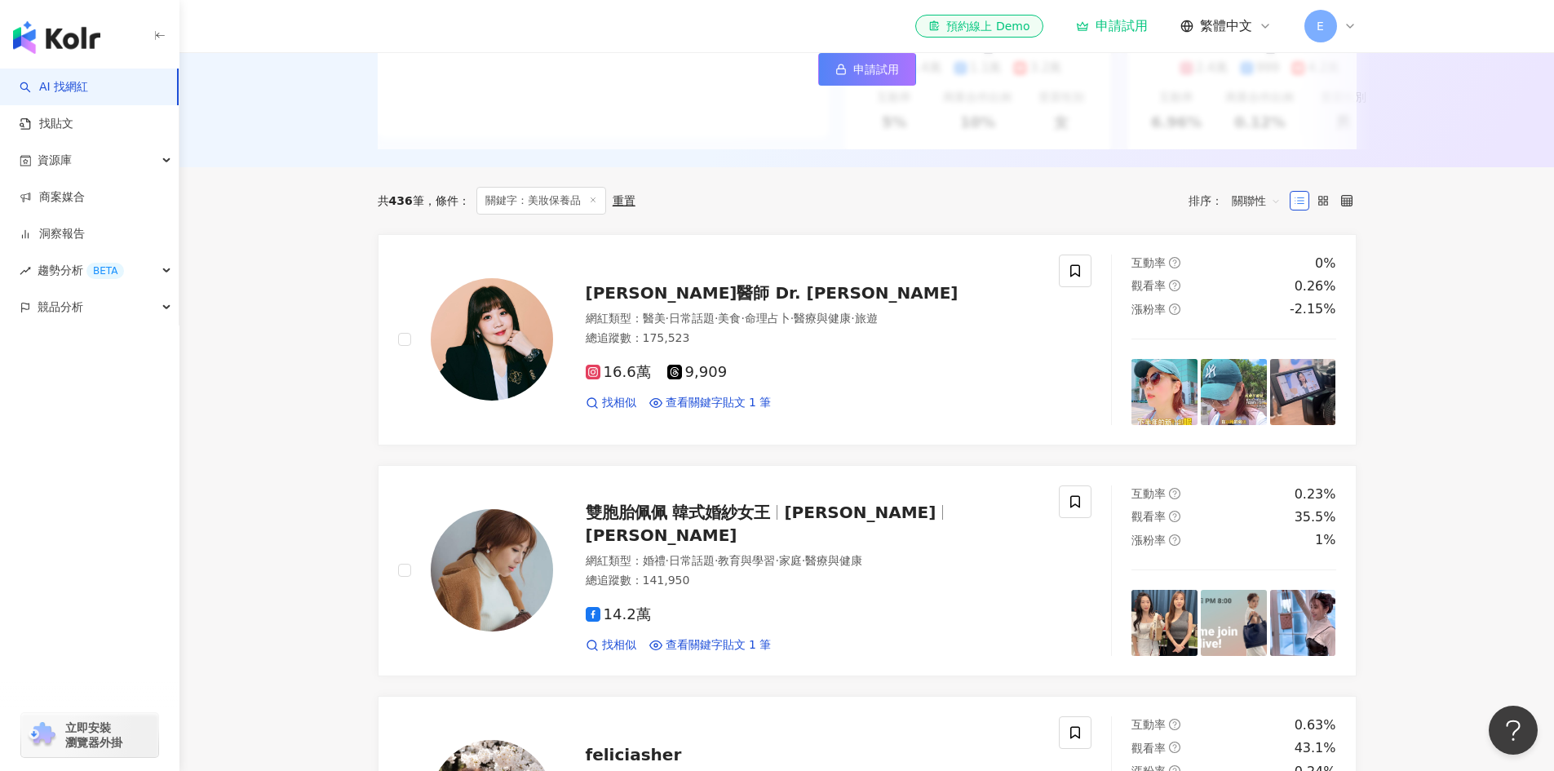
scroll to position [411, 0]
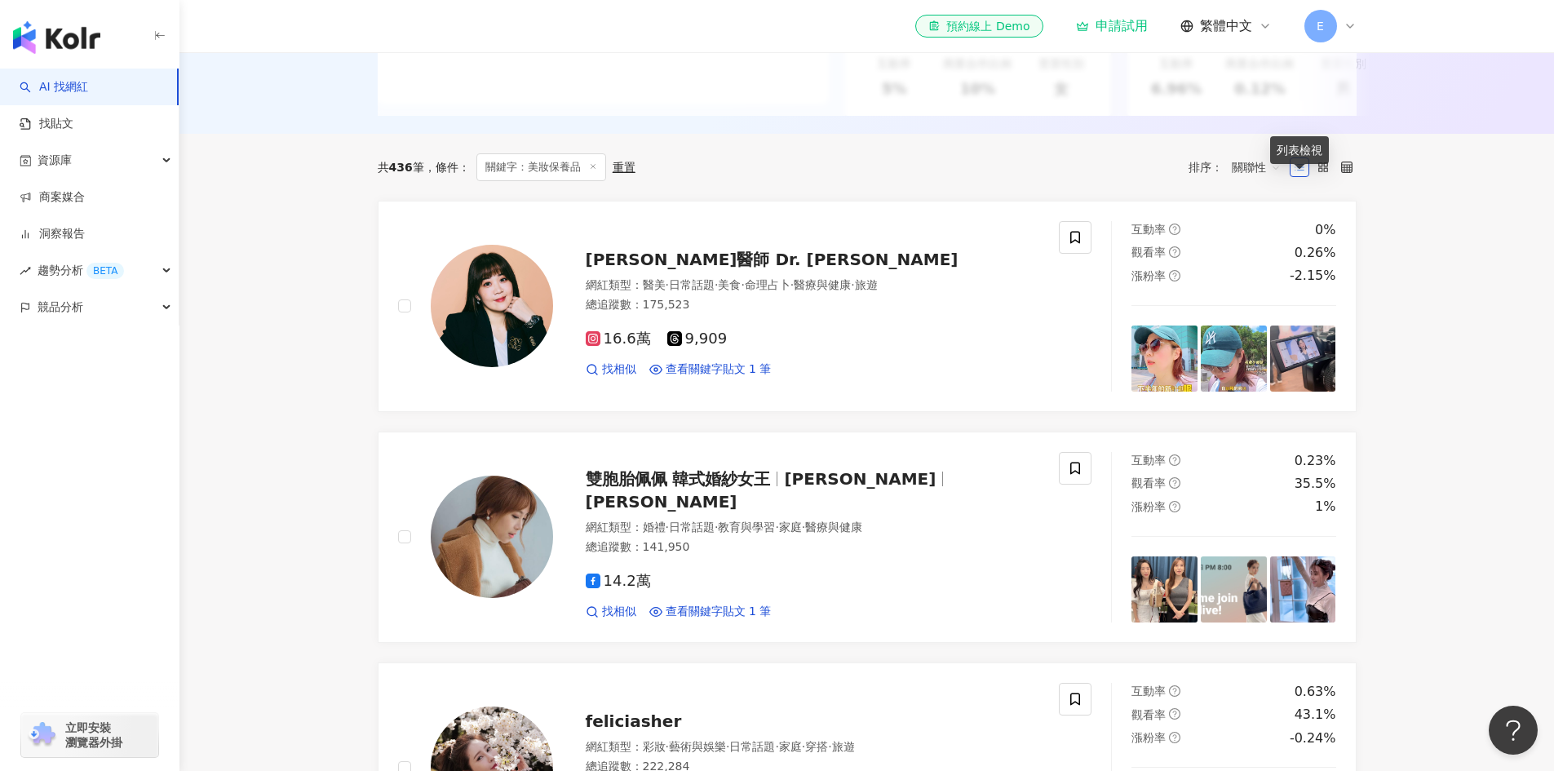
click at [1299, 173] on icon at bounding box center [1298, 166] width 11 height 11
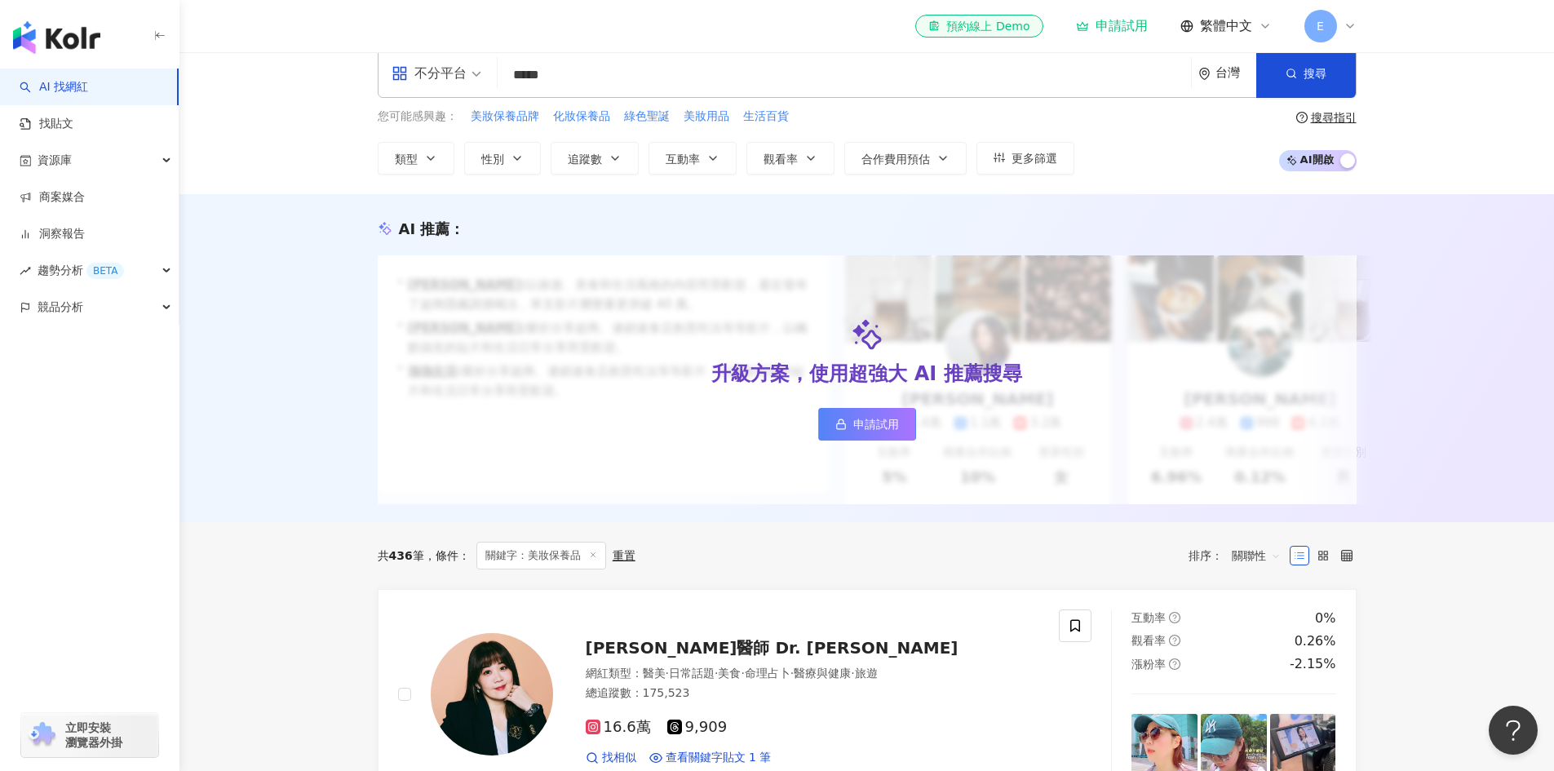
scroll to position [0, 0]
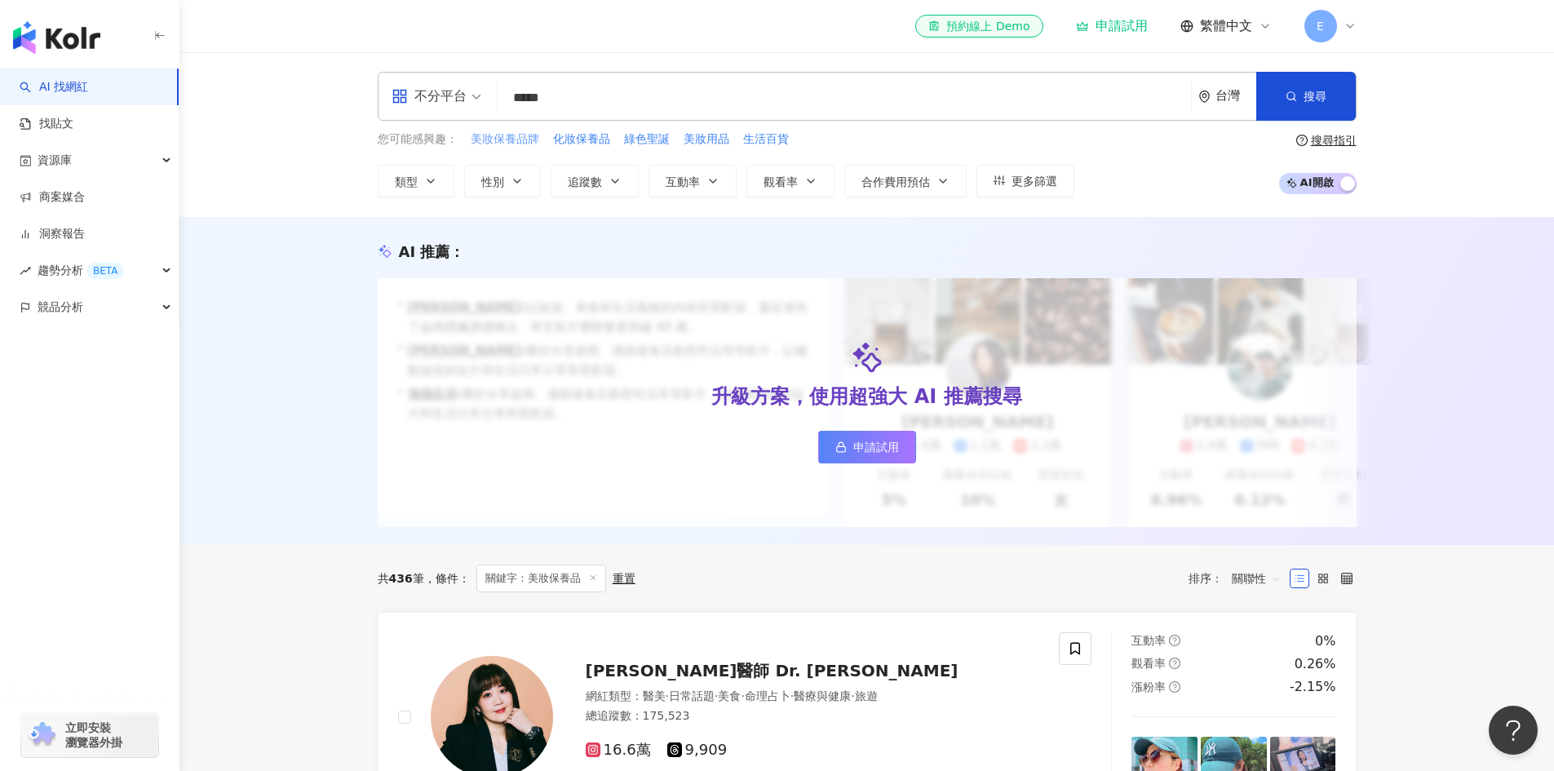
click at [497, 140] on span "美妝保養品牌" at bounding box center [505, 139] width 69 height 16
type input "******"
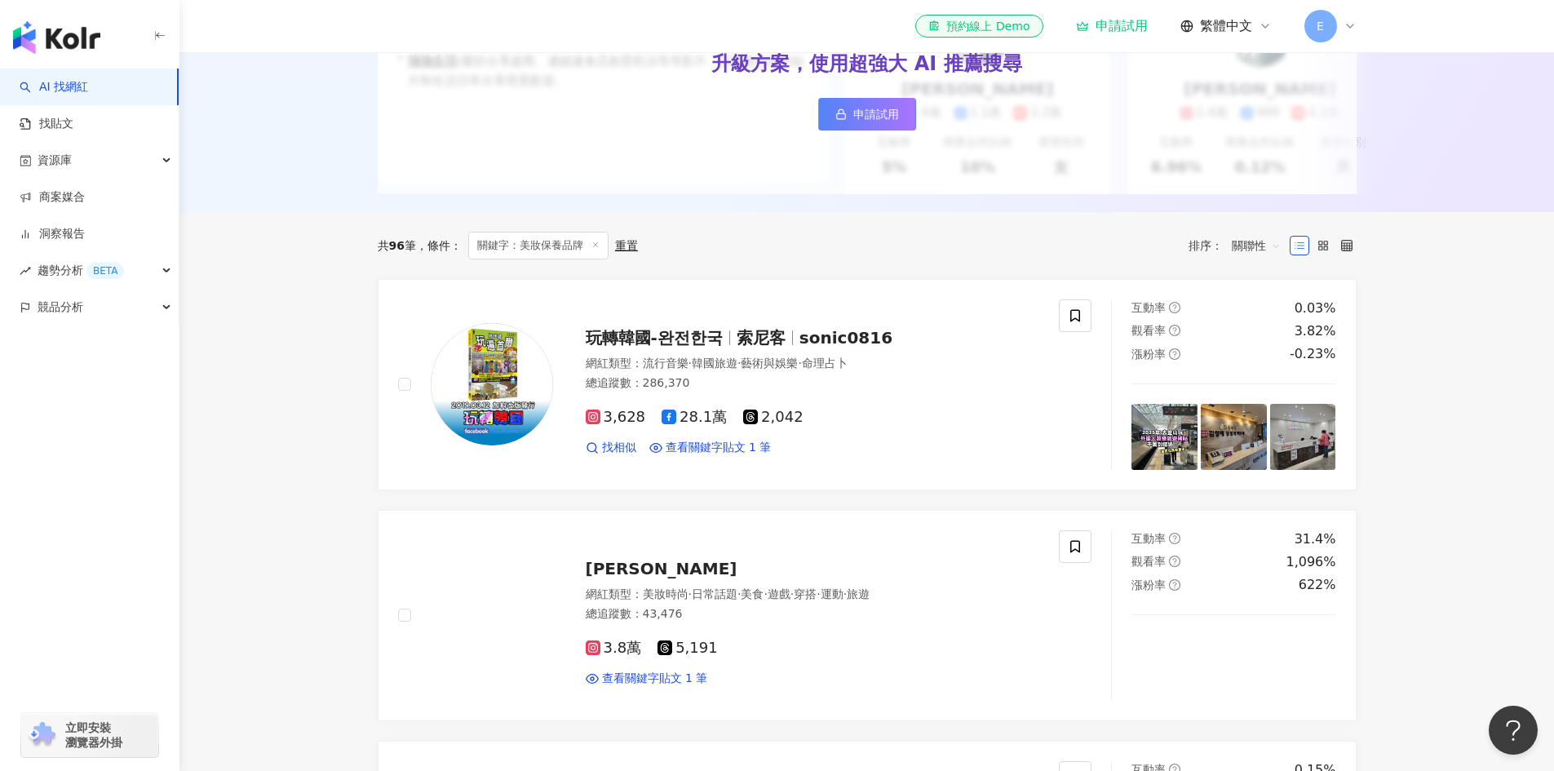
scroll to position [352, 0]
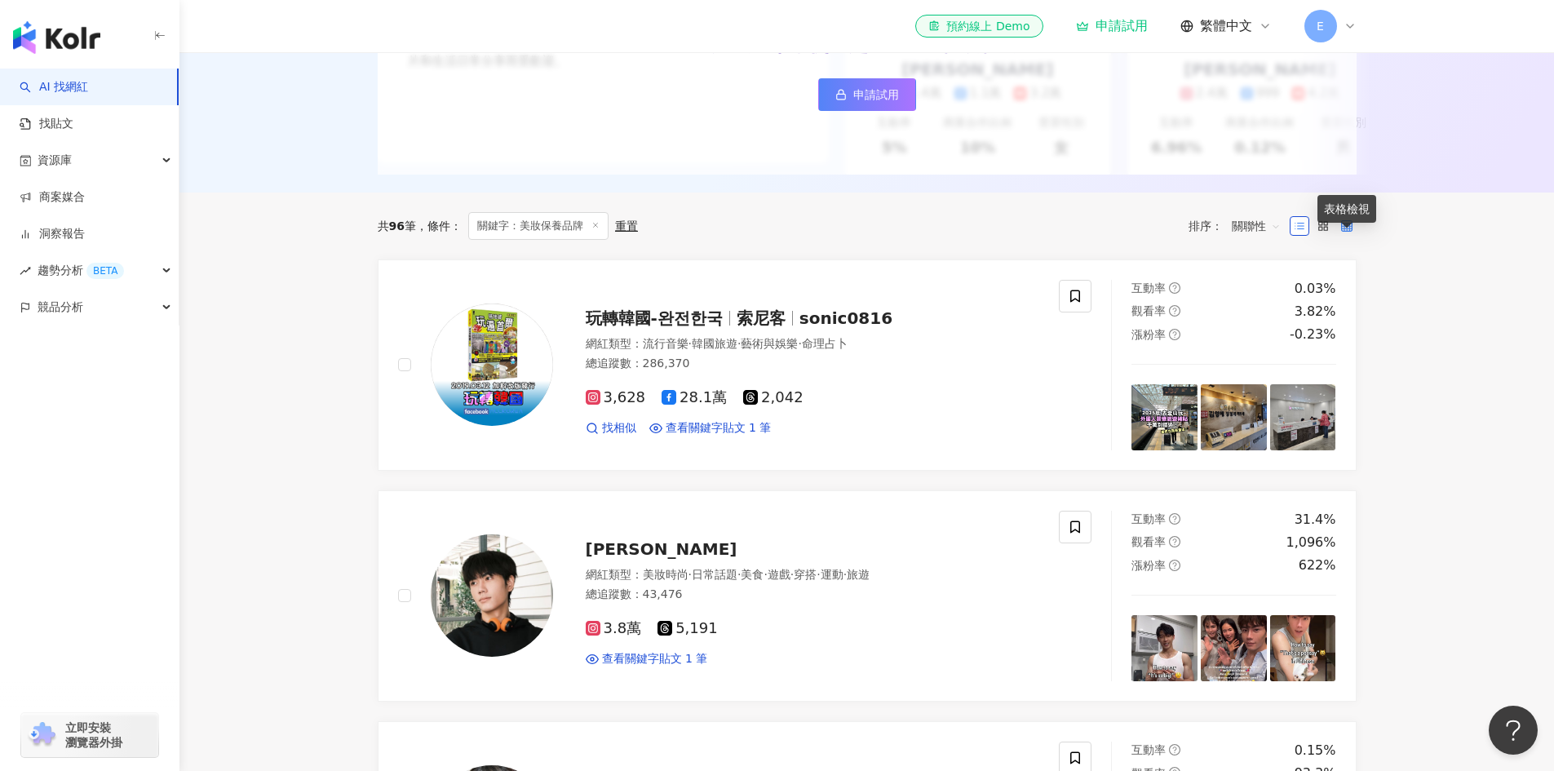
click at [1350, 232] on icon at bounding box center [1346, 225] width 11 height 11
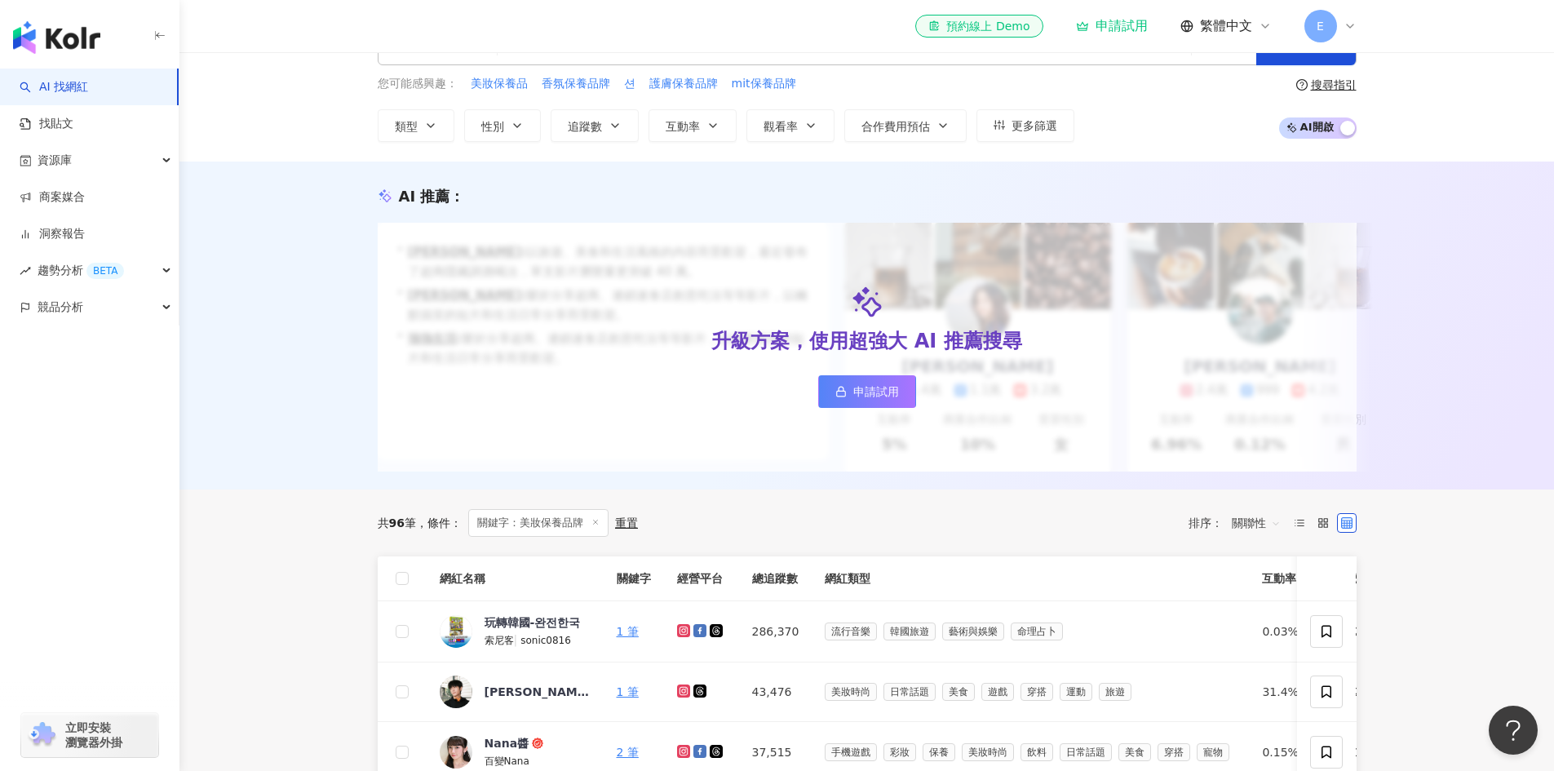
scroll to position [0, 0]
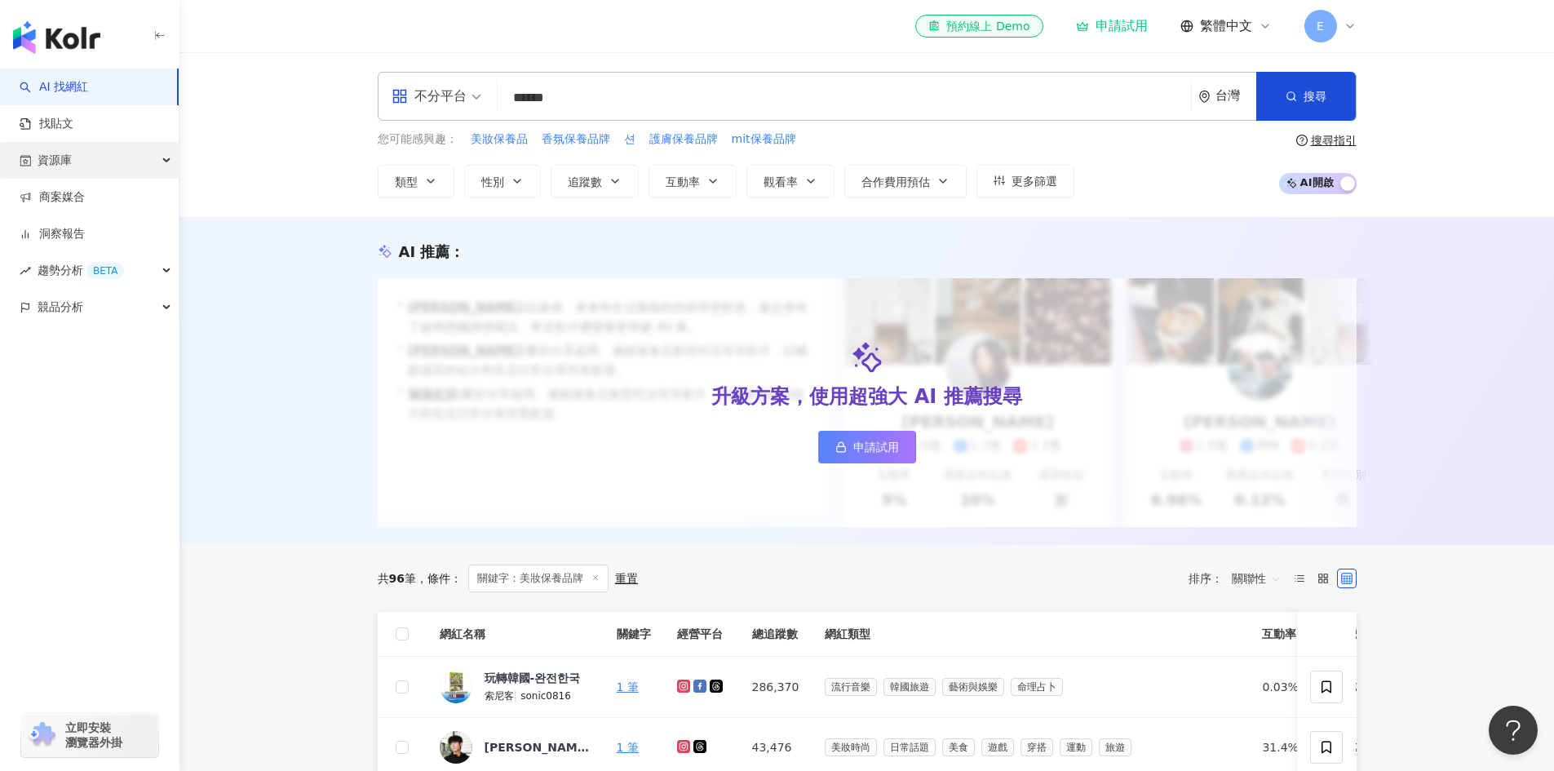
click at [155, 157] on div "資源庫" at bounding box center [89, 160] width 179 height 37
click at [85, 346] on link "洞察報告" at bounding box center [52, 344] width 65 height 16
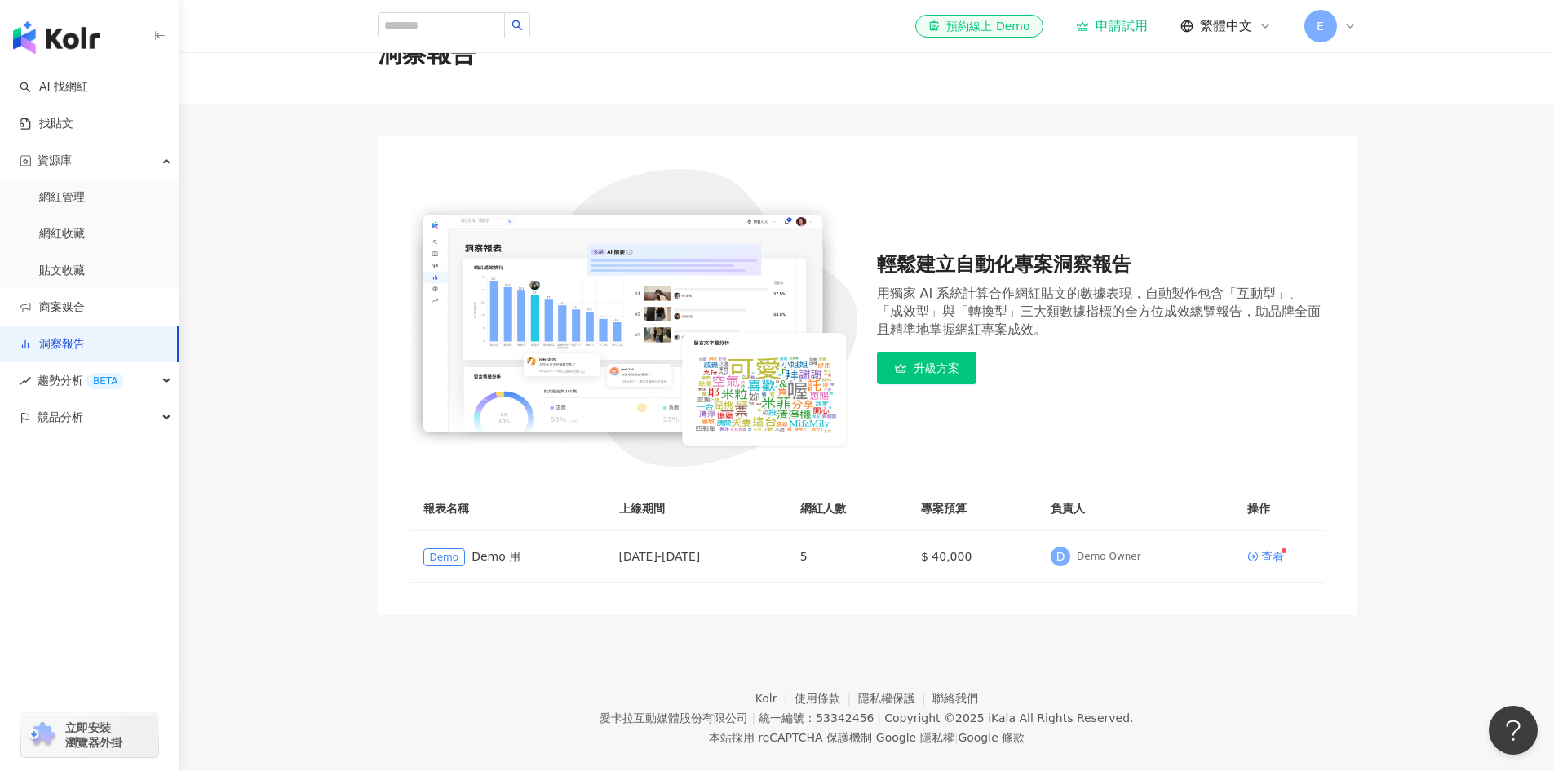
scroll to position [75, 0]
